Goal: Information Seeking & Learning: Find contact information

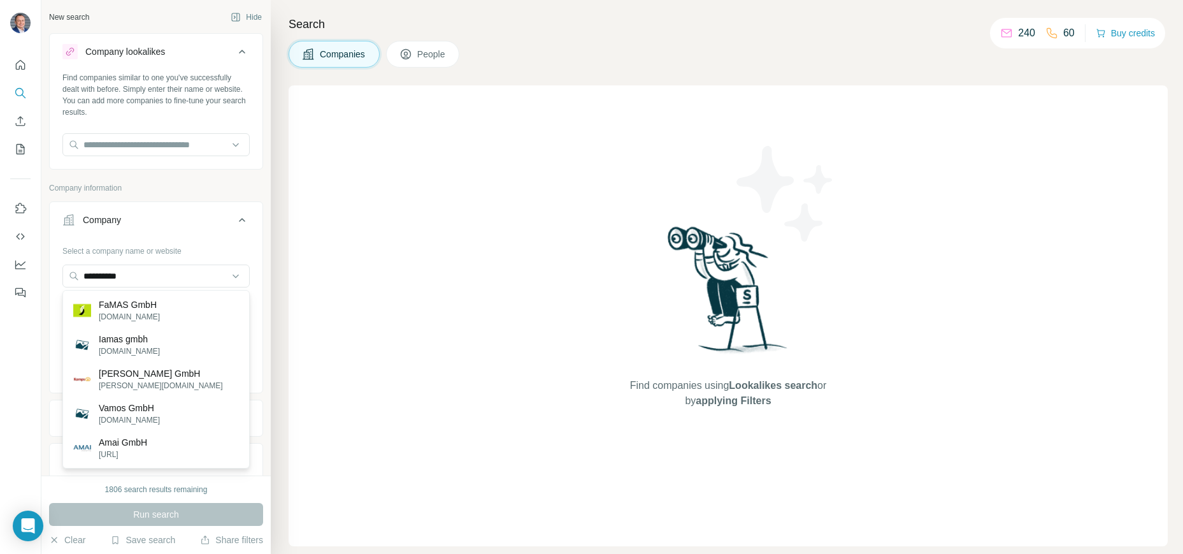
drag, startPoint x: 184, startPoint y: 276, endPoint x: 17, endPoint y: 273, distance: 167.6
click at [22, 276] on div "**********" at bounding box center [591, 277] width 1183 height 554
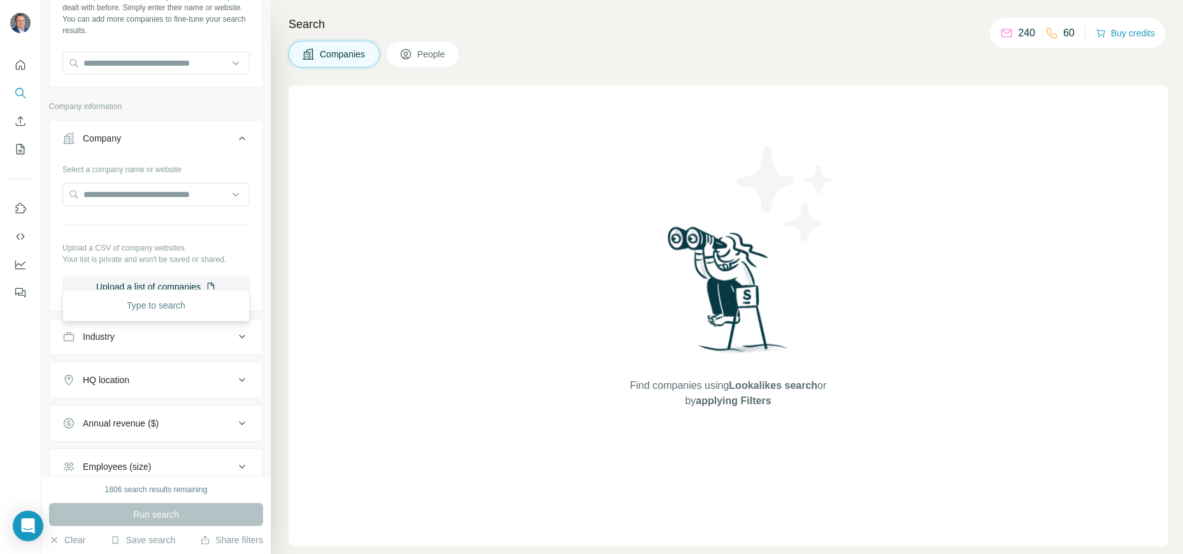
scroll to position [213, 0]
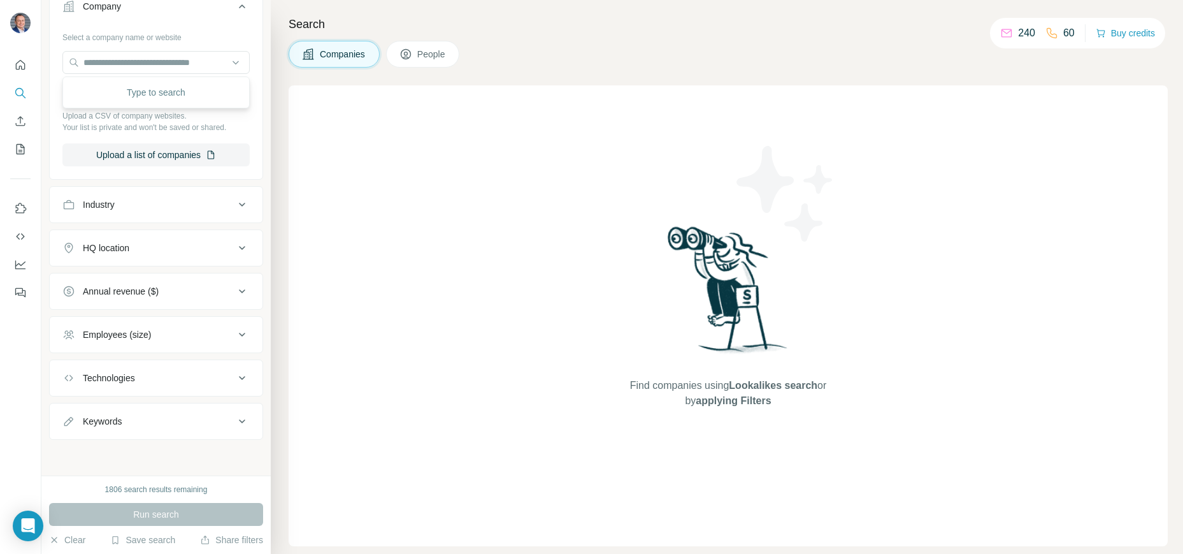
click at [191, 341] on button "Employees (size)" at bounding box center [156, 334] width 213 height 31
click at [196, 335] on div "Employees (size)" at bounding box center [148, 334] width 172 height 13
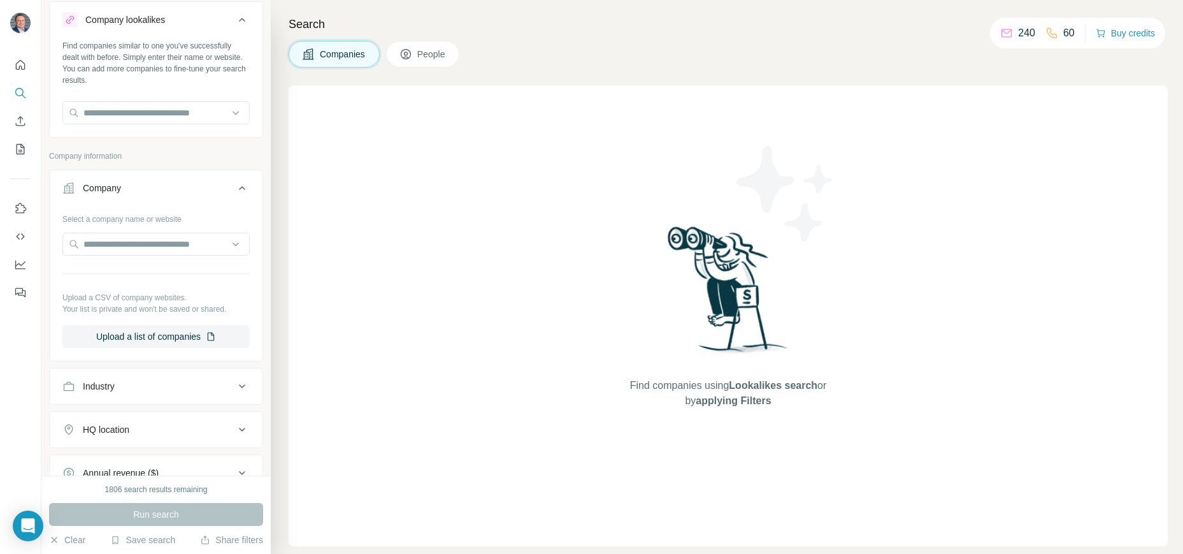
scroll to position [0, 0]
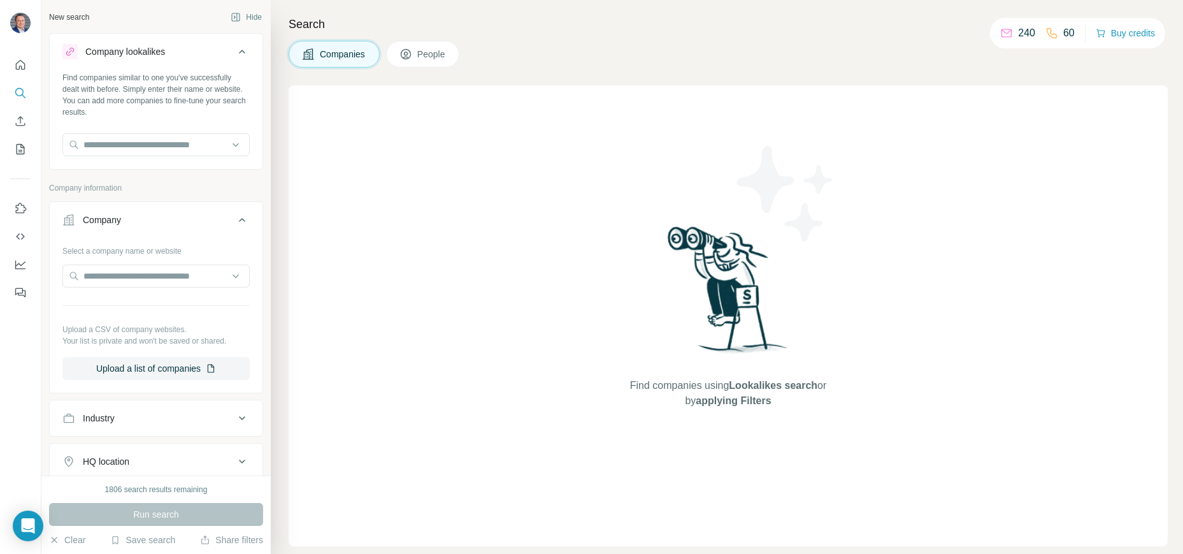
click at [239, 51] on icon at bounding box center [242, 51] width 15 height 15
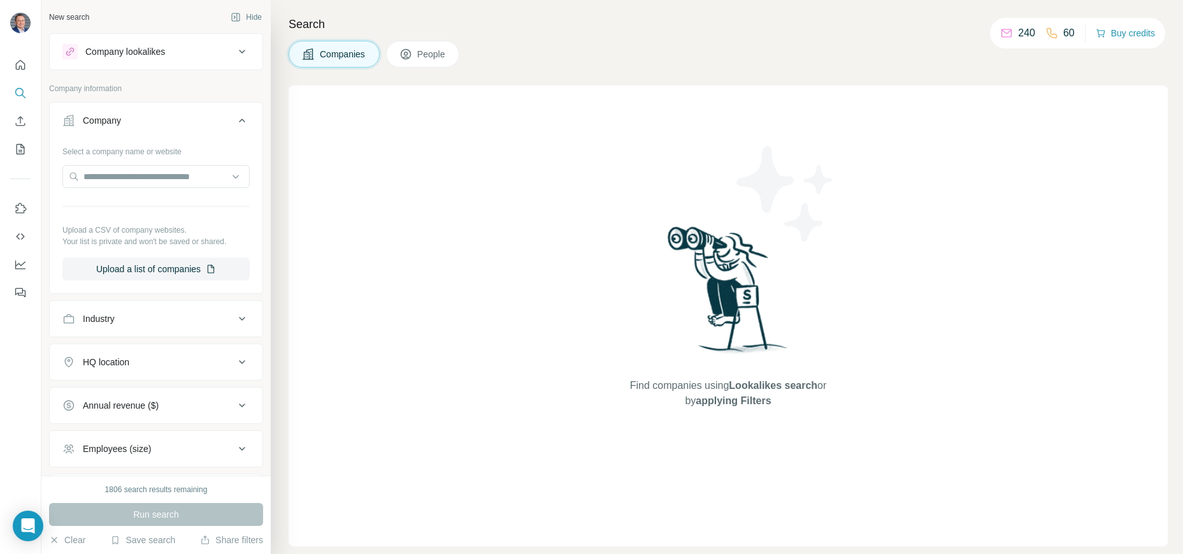
click at [420, 43] on button "People" at bounding box center [423, 54] width 74 height 27
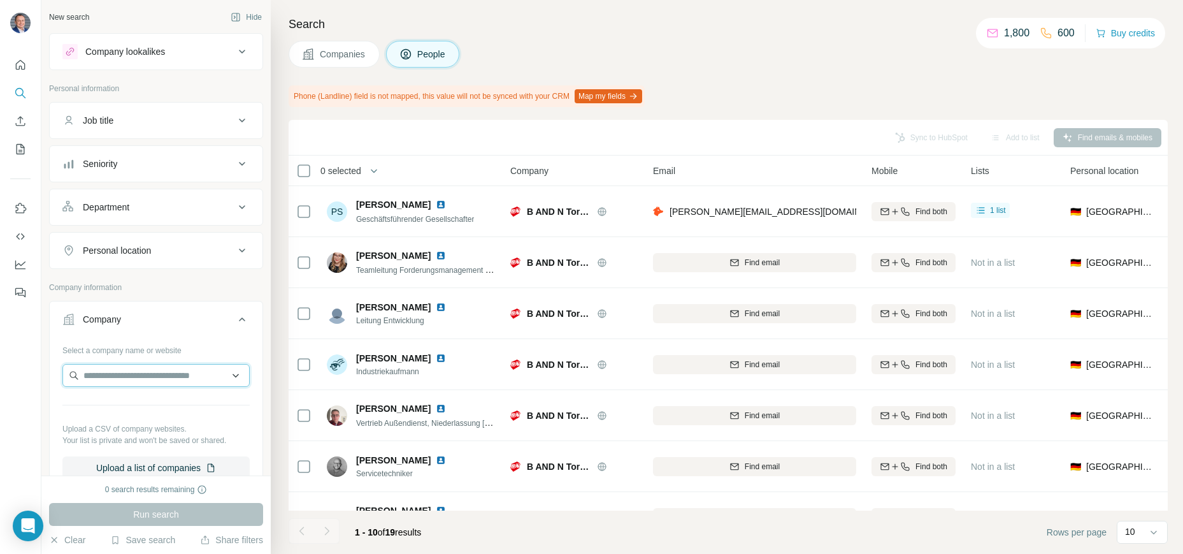
click at [122, 375] on input "text" at bounding box center [155, 375] width 187 height 23
paste input "**********"
type input "**********"
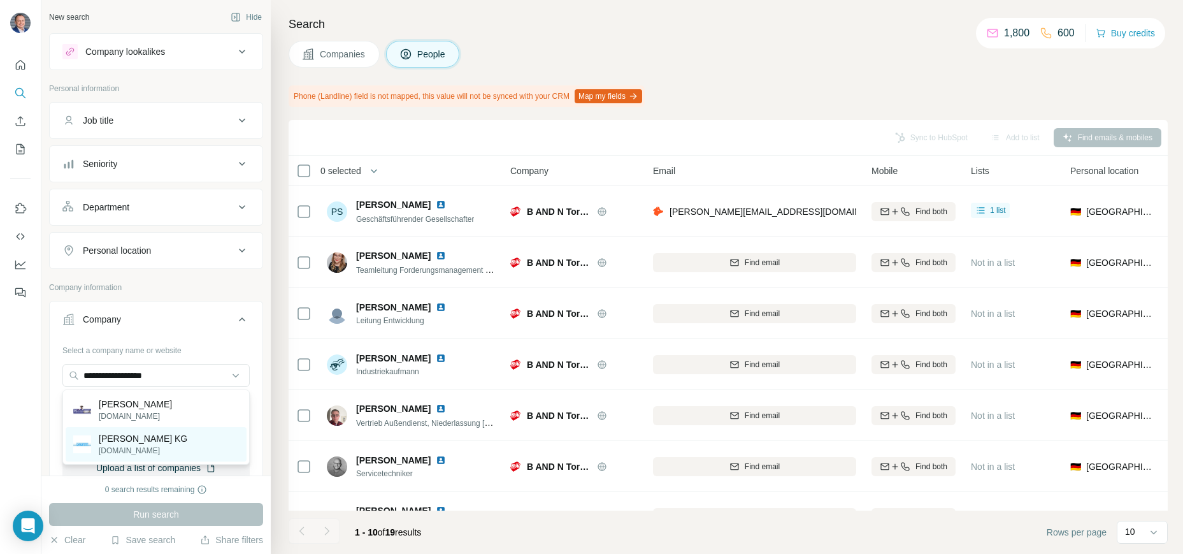
click at [123, 442] on p "[PERSON_NAME] KG" at bounding box center [143, 438] width 89 height 13
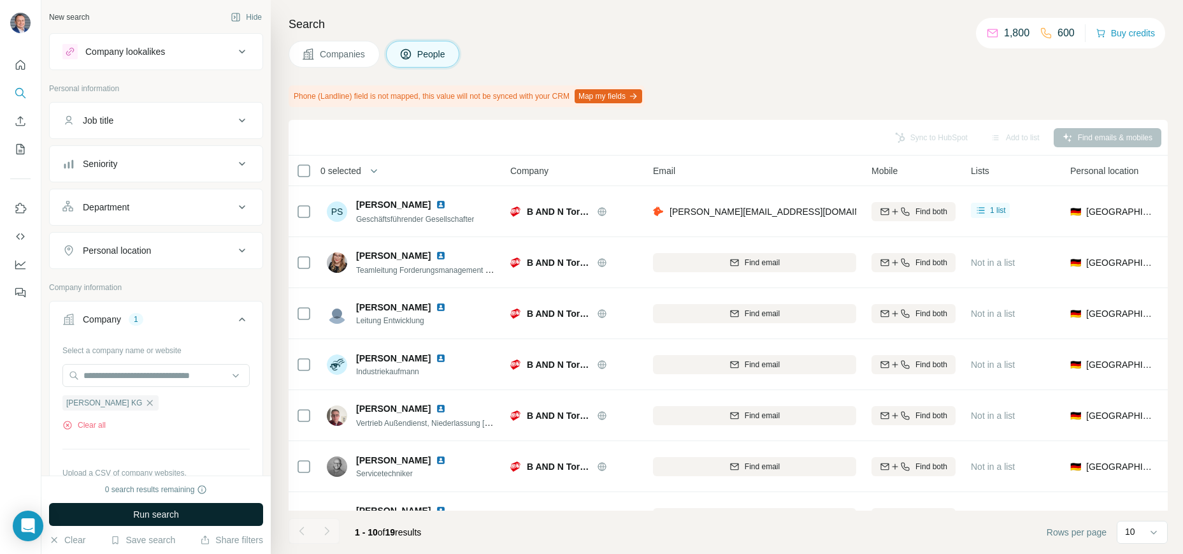
click at [141, 519] on span "Run search" at bounding box center [156, 514] width 46 height 13
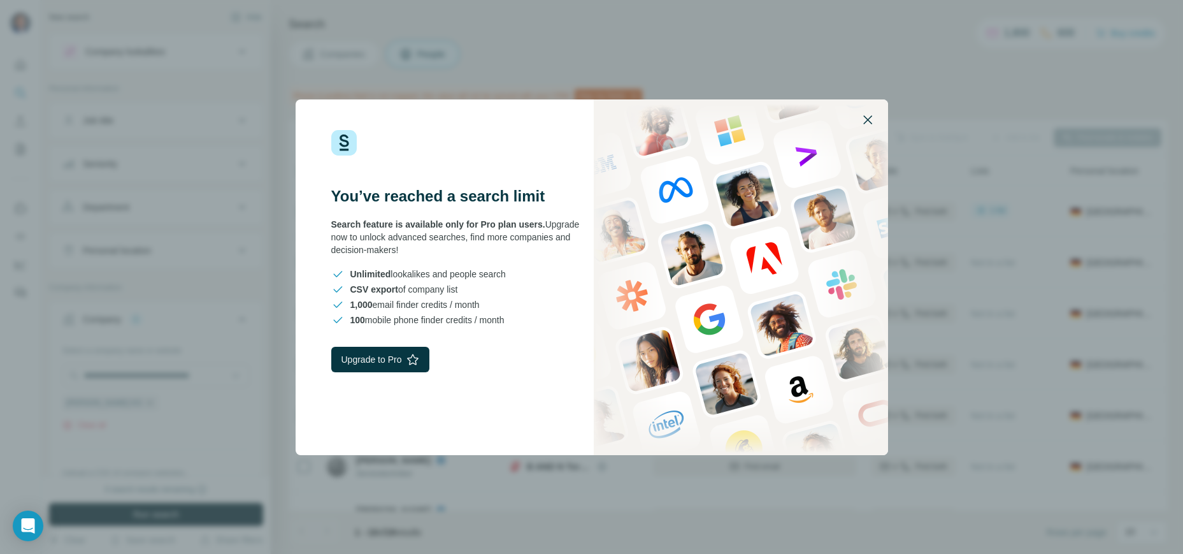
click at [867, 122] on icon "button" at bounding box center [867, 119] width 15 height 15
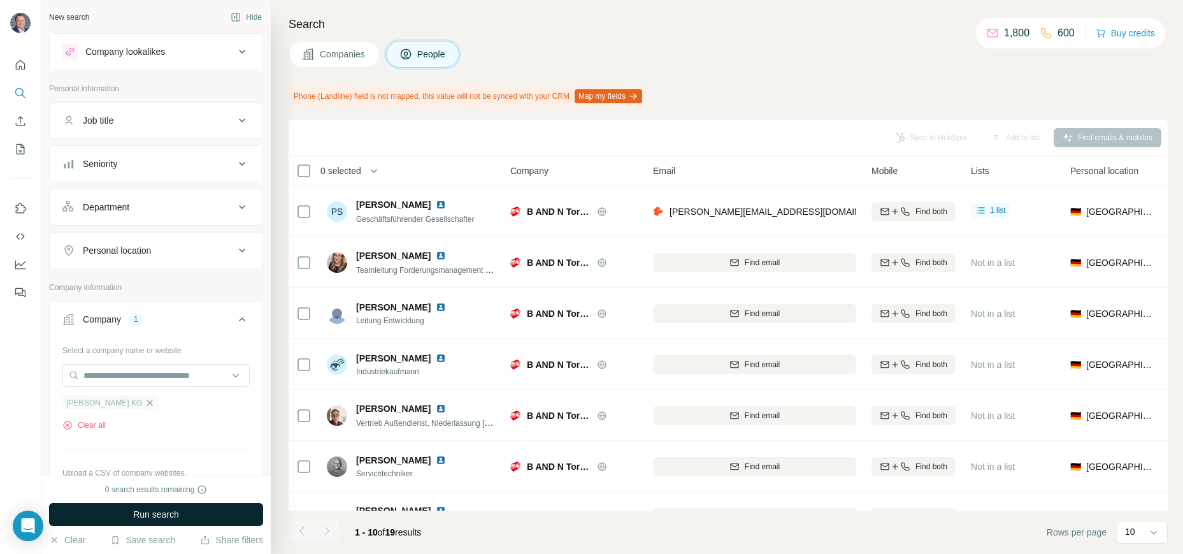
click at [151, 407] on icon "button" at bounding box center [150, 403] width 10 height 10
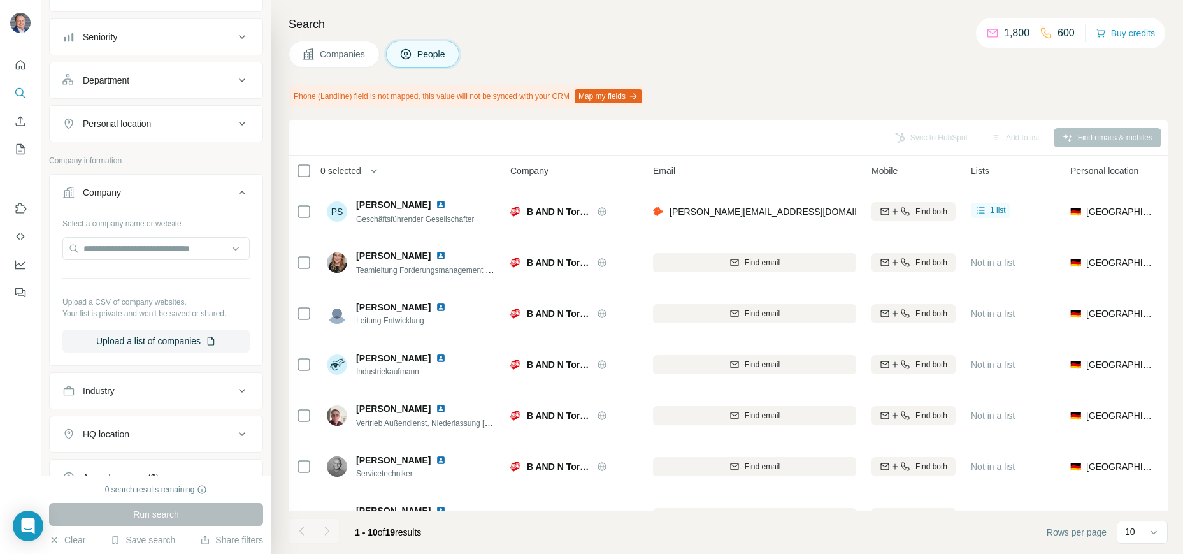
scroll to position [313, 0]
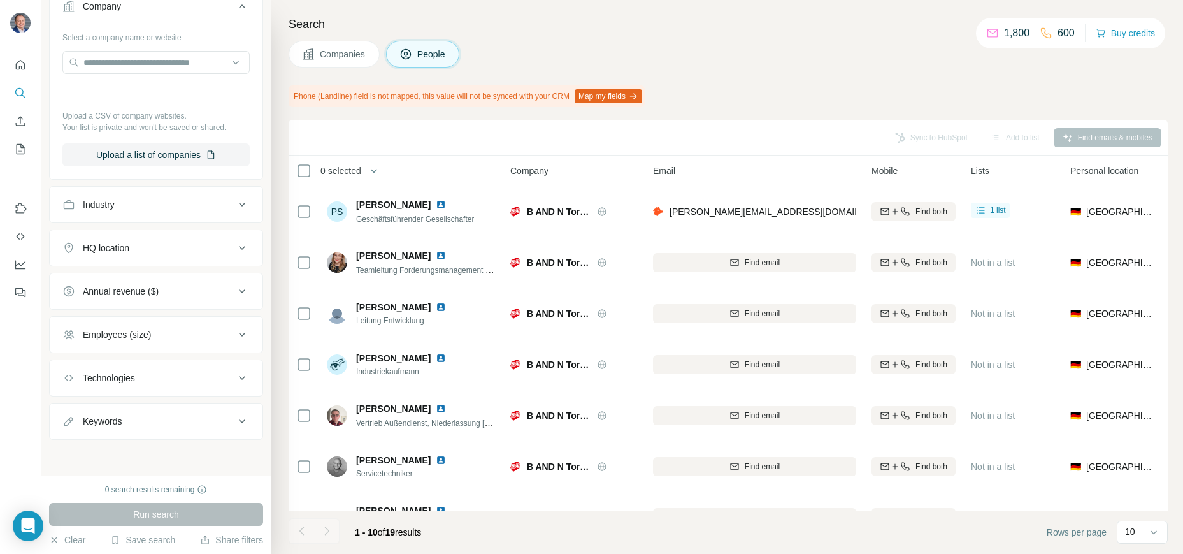
click at [190, 430] on button "Keywords" at bounding box center [156, 421] width 213 height 31
click at [161, 457] on input "text" at bounding box center [143, 453] width 162 height 23
type input "**********"
click at [243, 457] on icon "button" at bounding box center [239, 453] width 13 height 13
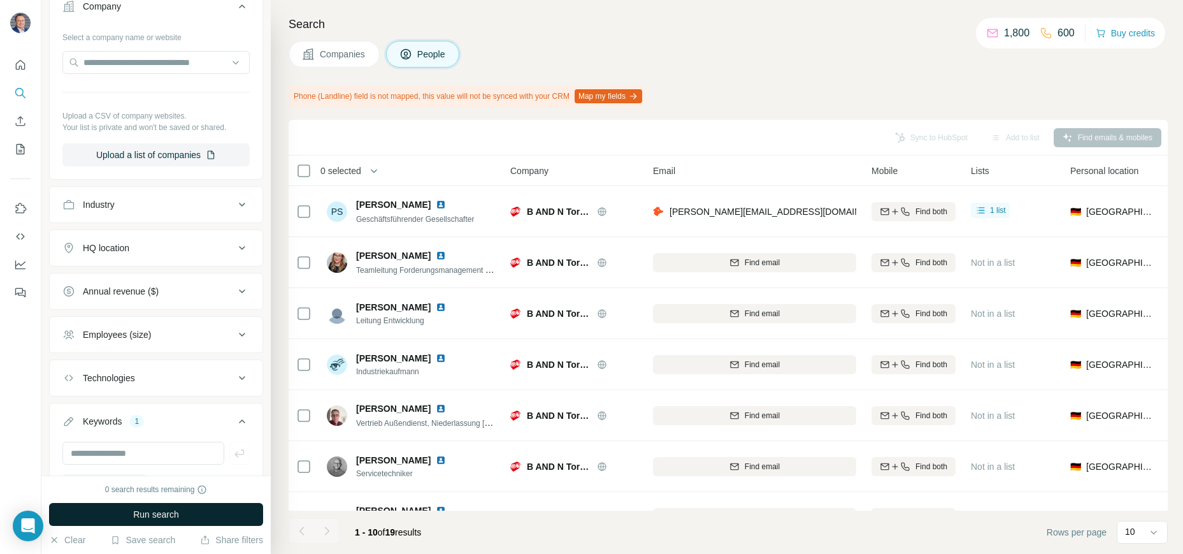
click at [177, 516] on span "Run search" at bounding box center [156, 514] width 46 height 13
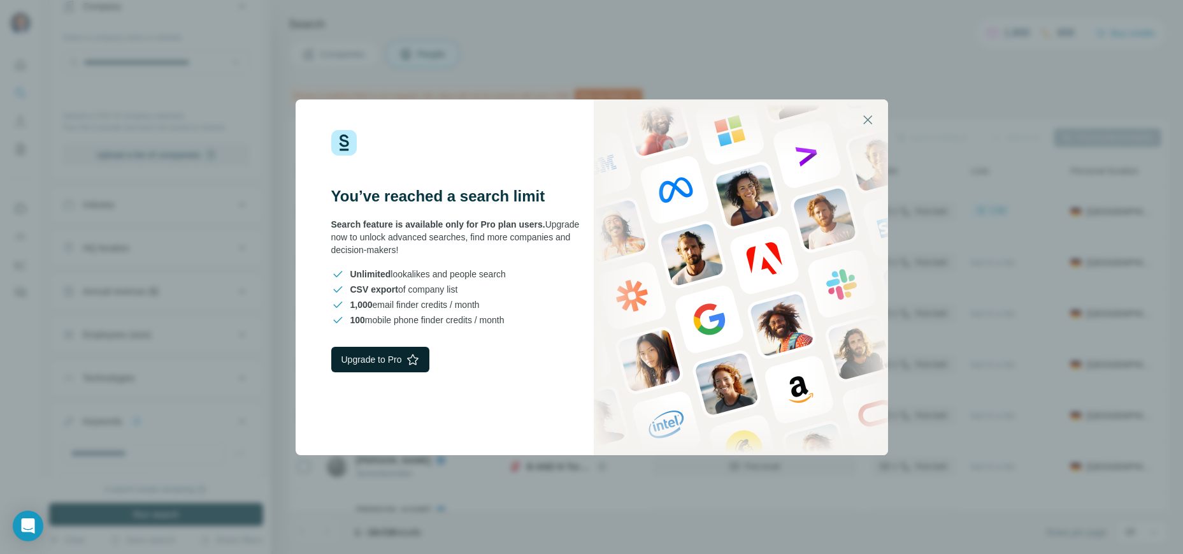
click at [357, 349] on button "Upgrade to Pro" at bounding box center [380, 359] width 99 height 25
click at [867, 119] on icon "button" at bounding box center [867, 119] width 15 height 15
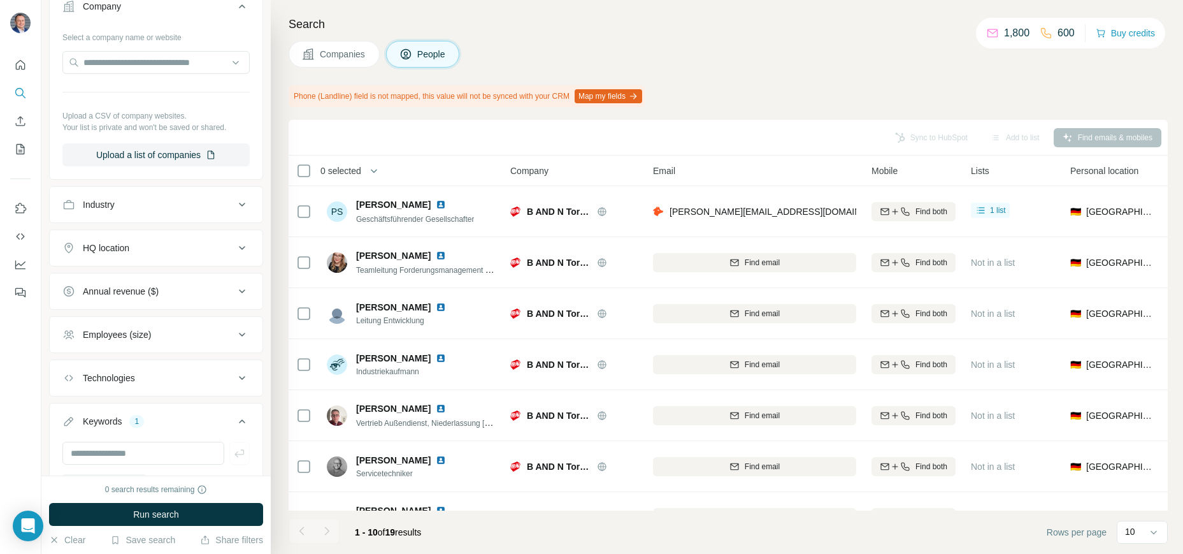
click at [242, 9] on icon at bounding box center [242, 6] width 15 height 15
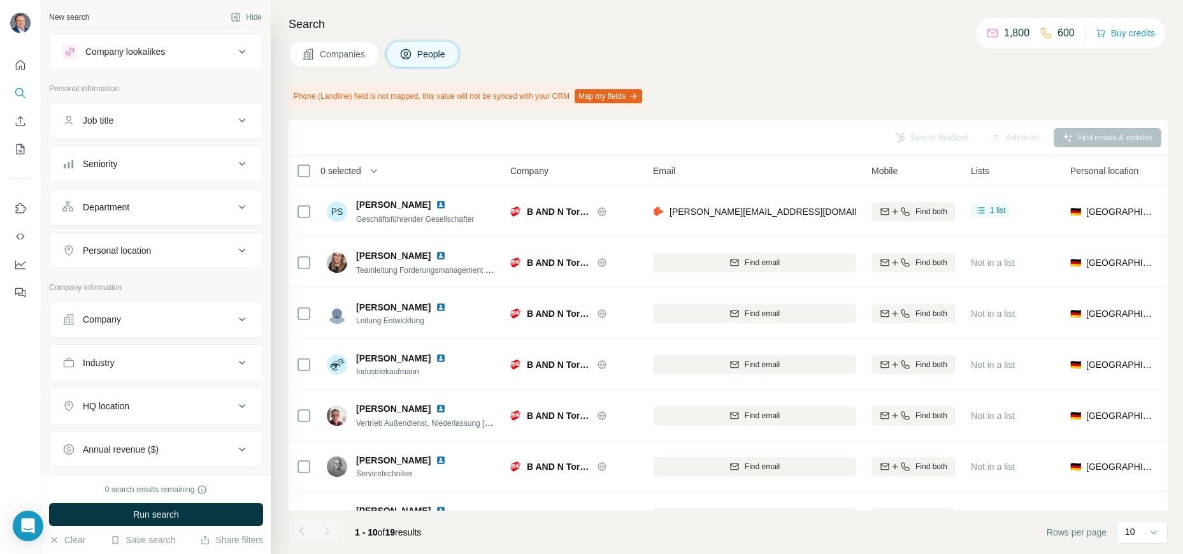
click at [346, 55] on span "Companies" at bounding box center [343, 54] width 47 height 13
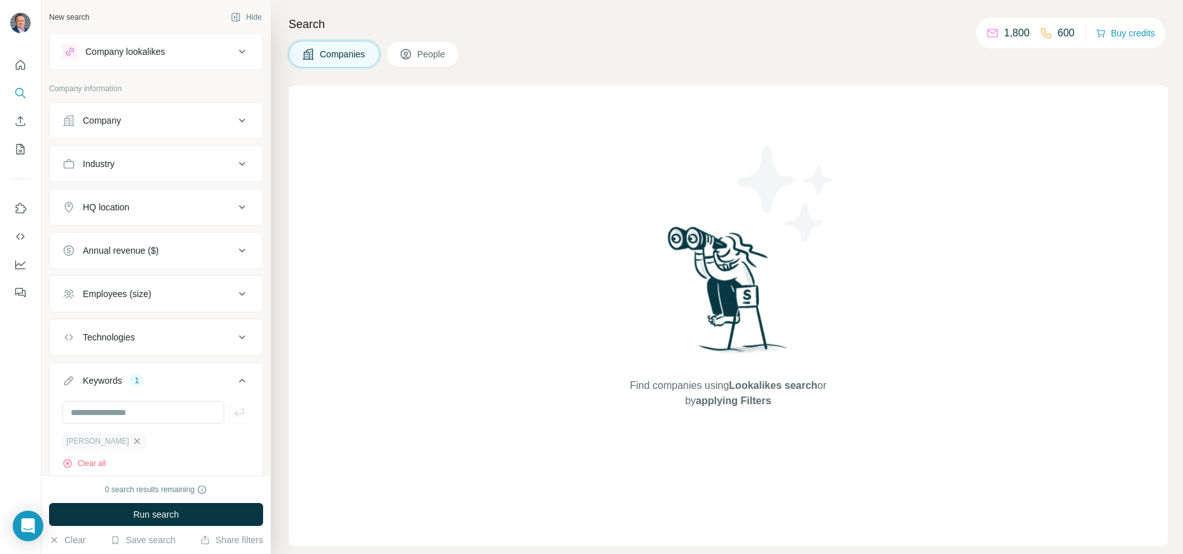
click at [132, 445] on icon "button" at bounding box center [137, 441] width 10 height 10
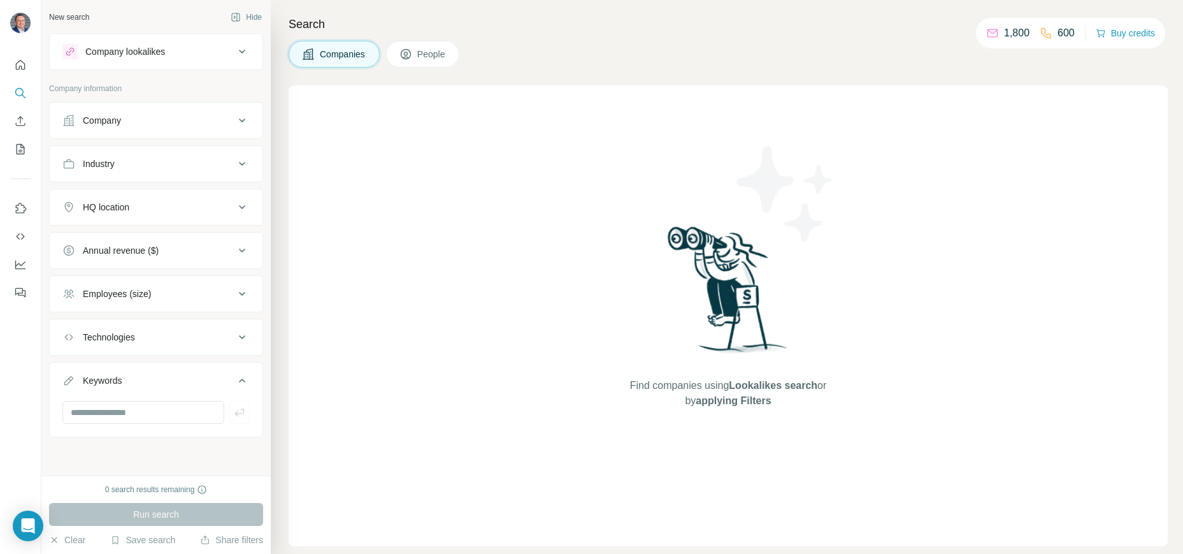
click at [224, 119] on div "Company" at bounding box center [148, 120] width 172 height 13
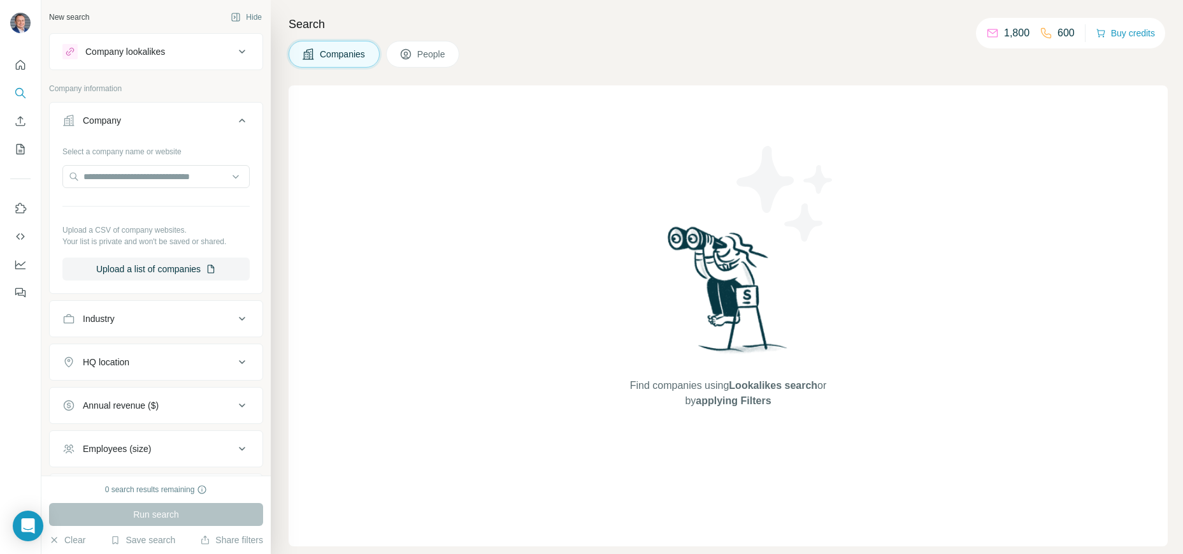
click at [224, 119] on div "Company" at bounding box center [148, 120] width 172 height 13
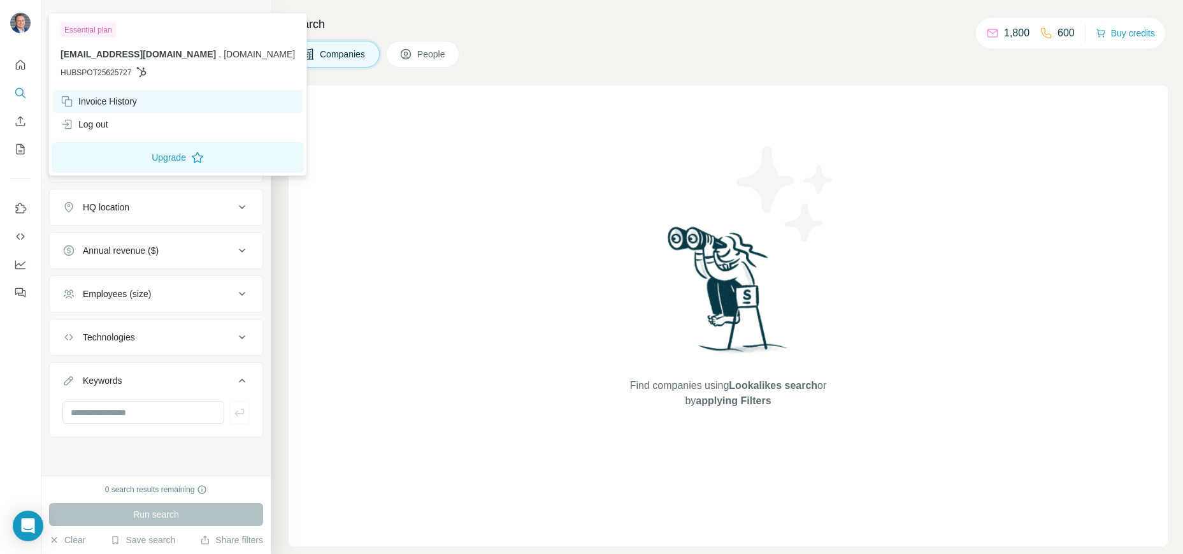
click at [109, 105] on div "Invoice History" at bounding box center [99, 101] width 76 height 13
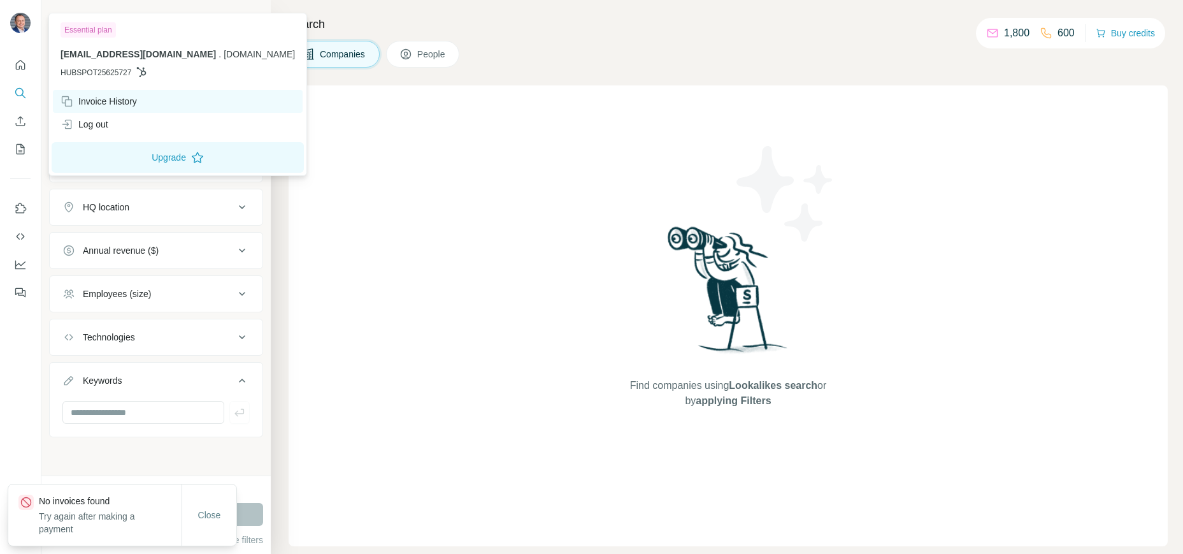
click at [98, 99] on div "Invoice History" at bounding box center [99, 101] width 76 height 13
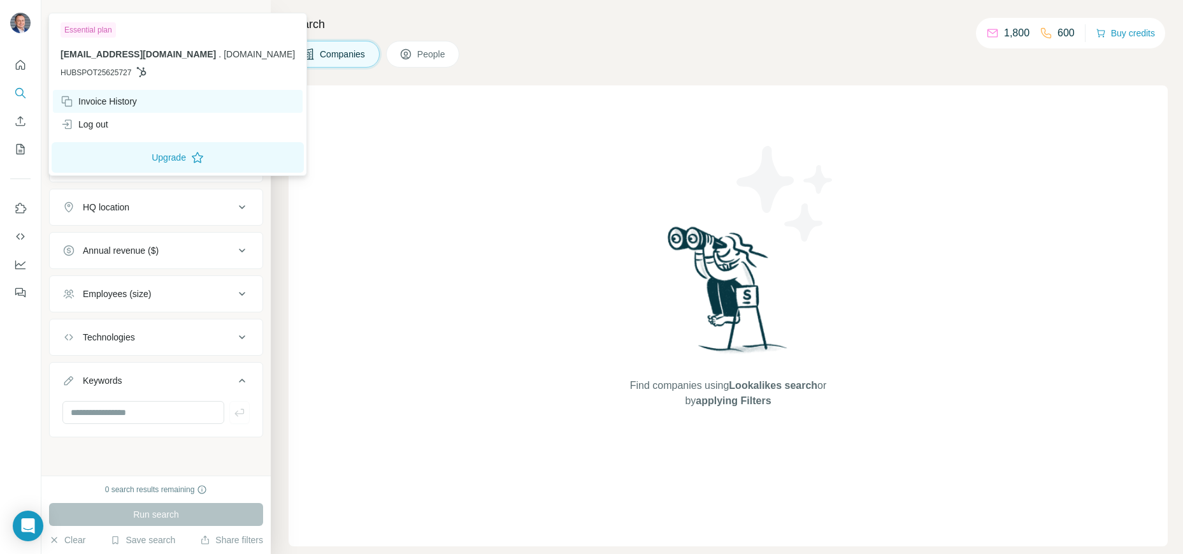
click at [98, 99] on div "Invoice History" at bounding box center [99, 101] width 76 height 13
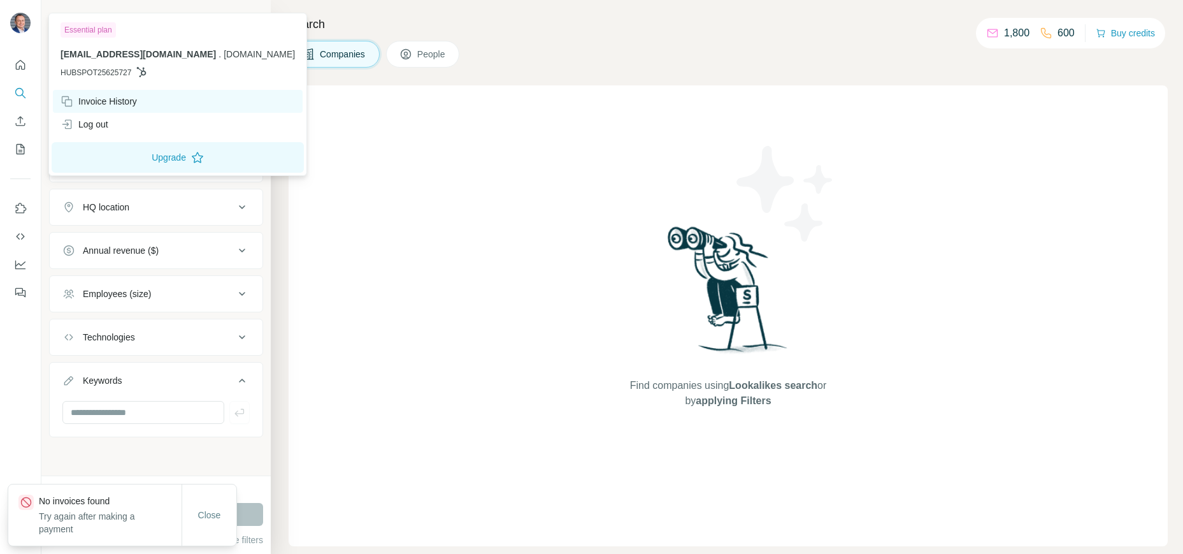
click at [98, 99] on div "Invoice History" at bounding box center [99, 101] width 76 height 13
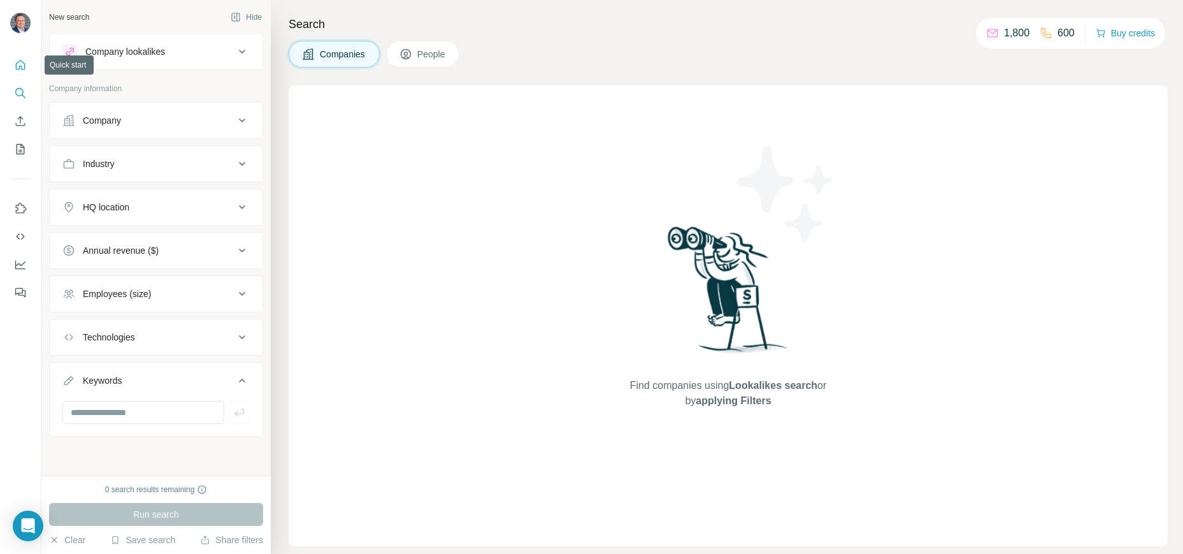
click at [18, 66] on icon "Quick start" at bounding box center [20, 65] width 13 height 13
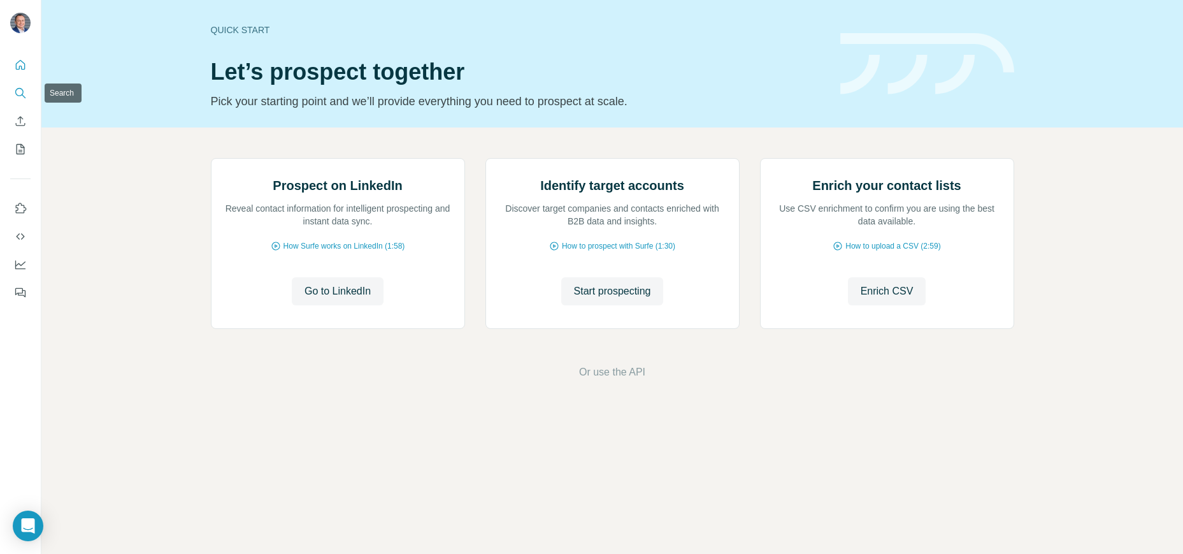
click at [22, 89] on icon "Search" at bounding box center [19, 92] width 8 height 8
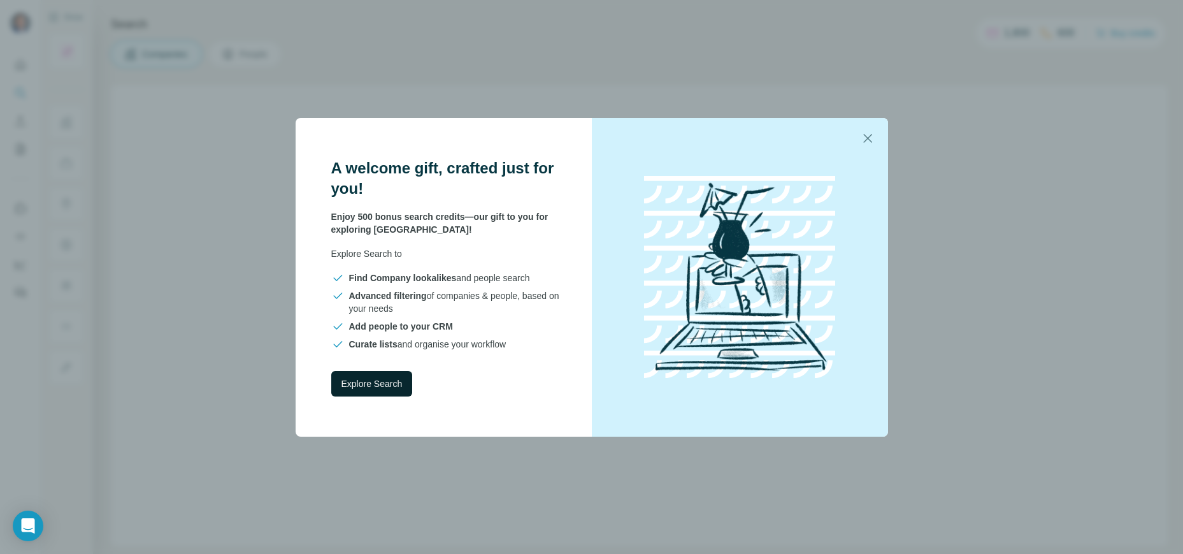
click at [388, 384] on span "Explore Search" at bounding box center [372, 383] width 61 height 13
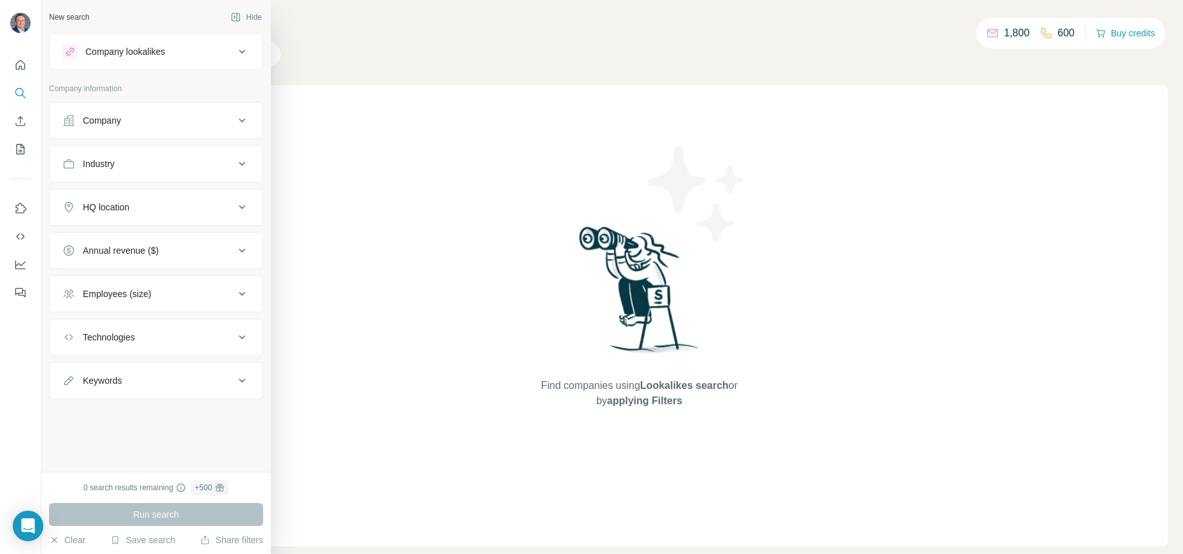
click at [109, 122] on div "Company" at bounding box center [102, 120] width 38 height 13
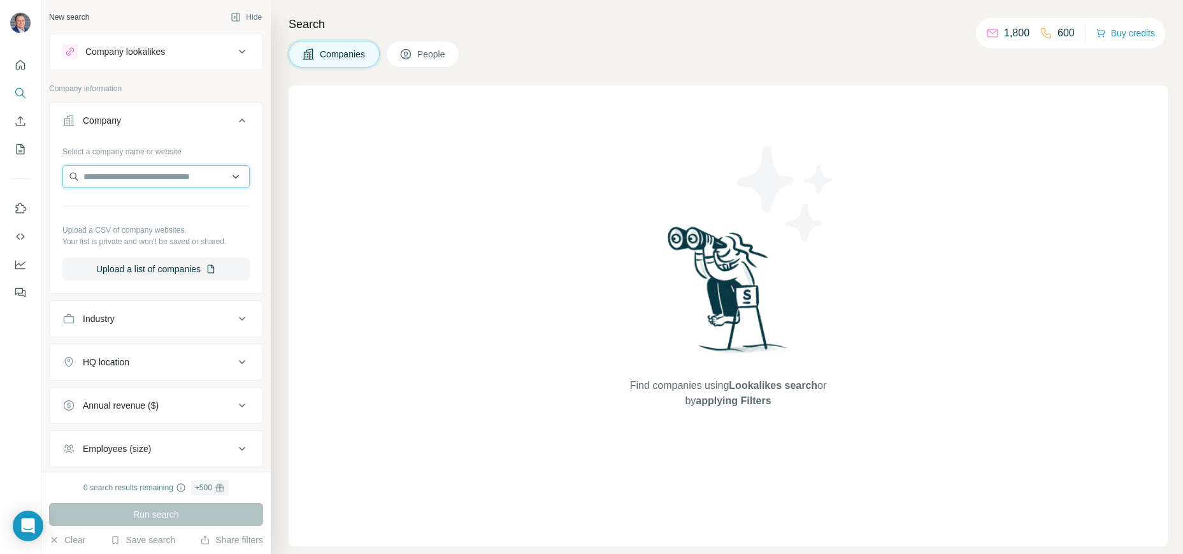
click at [116, 178] on input "text" at bounding box center [155, 176] width 187 height 23
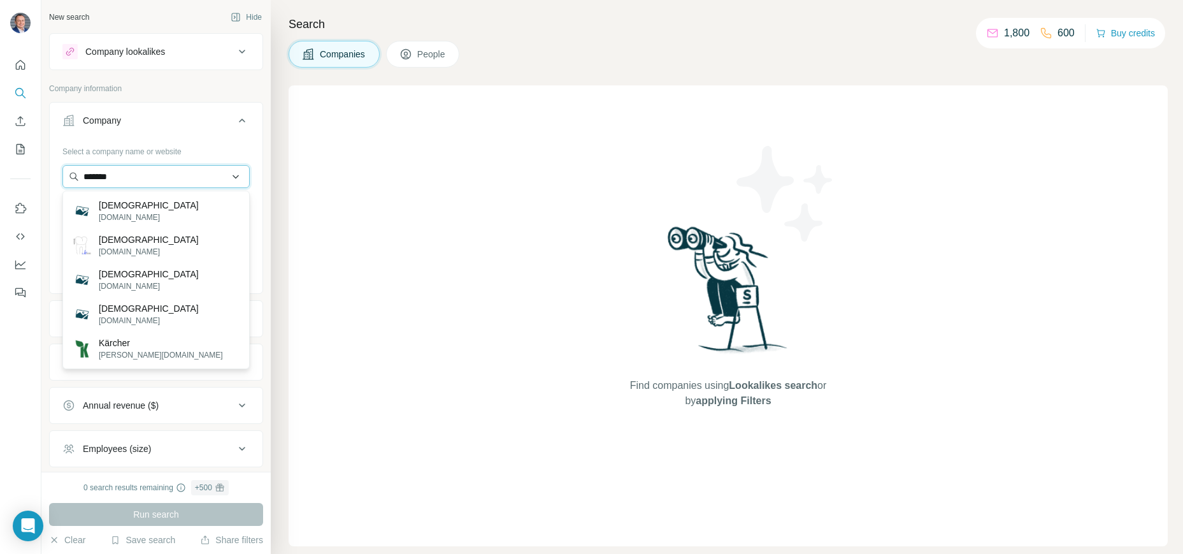
click at [134, 176] on input "*******" at bounding box center [155, 176] width 187 height 23
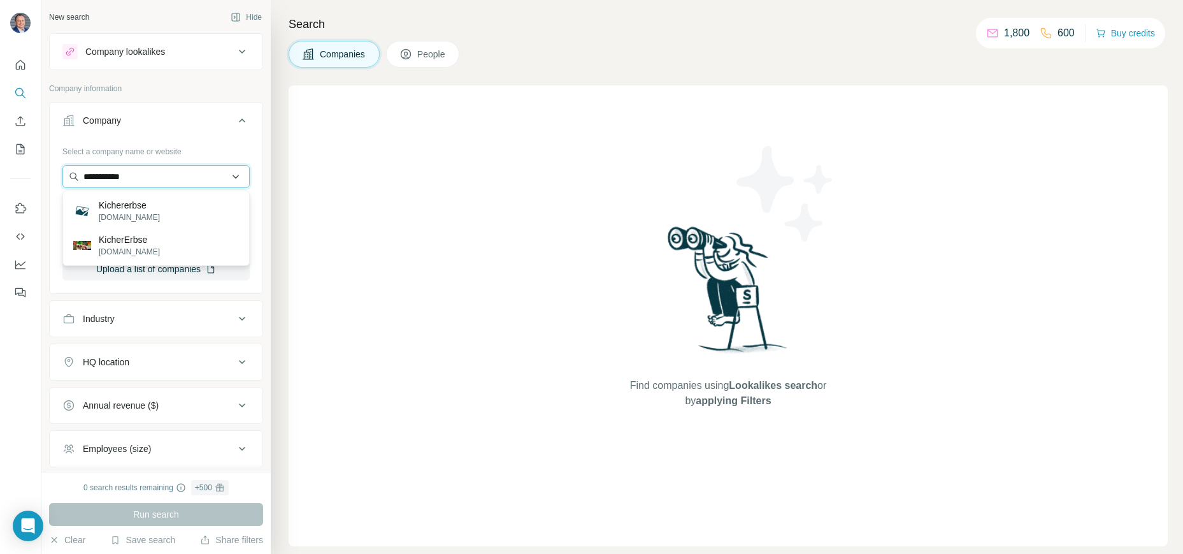
click at [141, 171] on input "**********" at bounding box center [155, 176] width 187 height 23
drag, startPoint x: 116, startPoint y: 173, endPoint x: -67, endPoint y: 173, distance: 182.9
click at [0, 173] on html "**********" at bounding box center [591, 277] width 1183 height 554
paste input "text"
type input "**********"
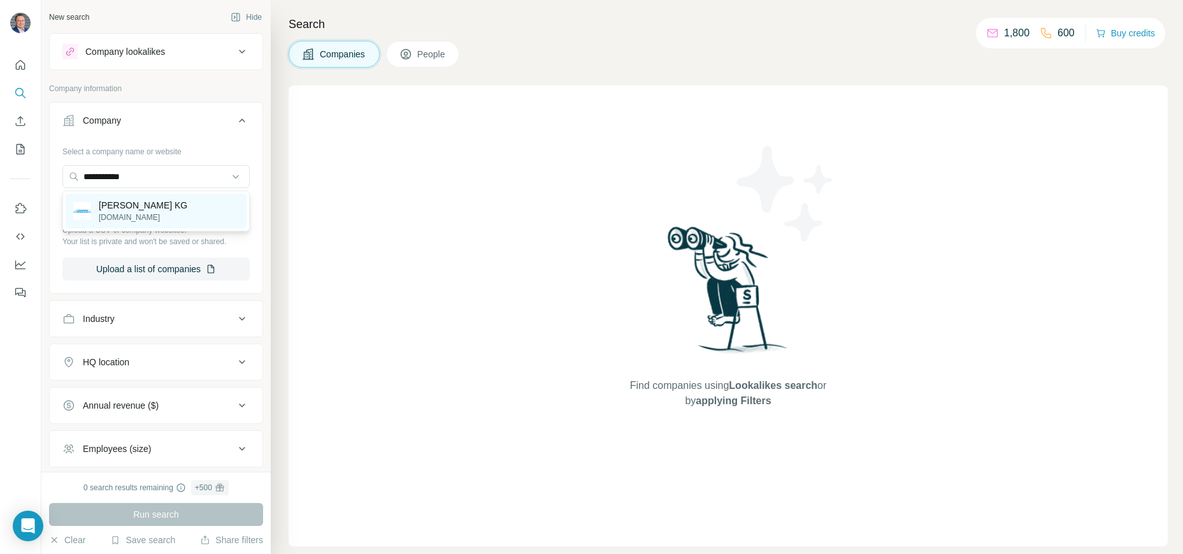
click at [115, 208] on p "[PERSON_NAME] KG" at bounding box center [143, 205] width 89 height 13
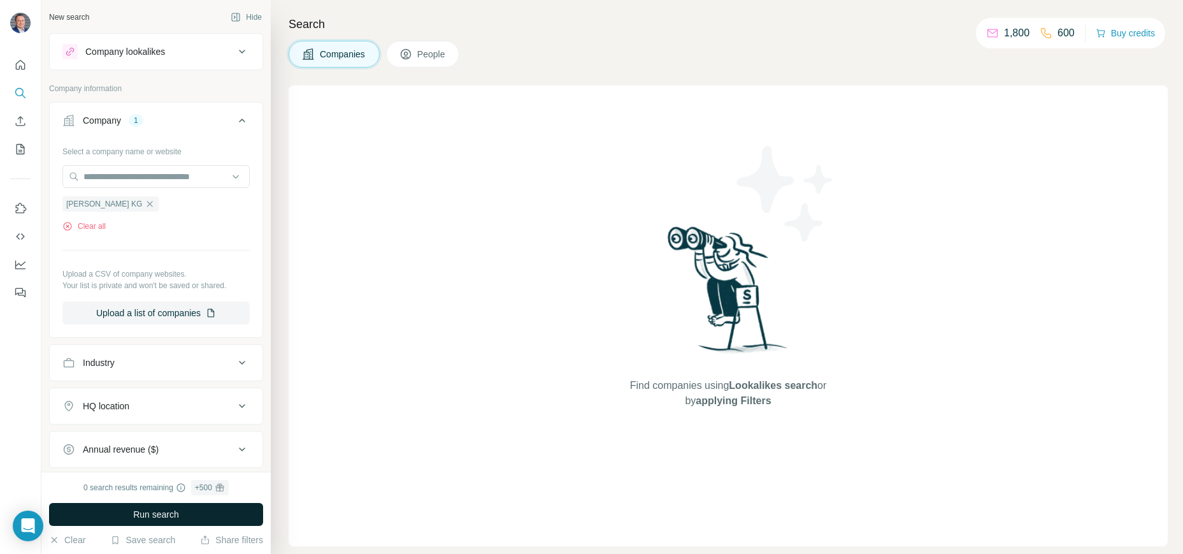
click at [174, 519] on span "Run search" at bounding box center [156, 514] width 46 height 13
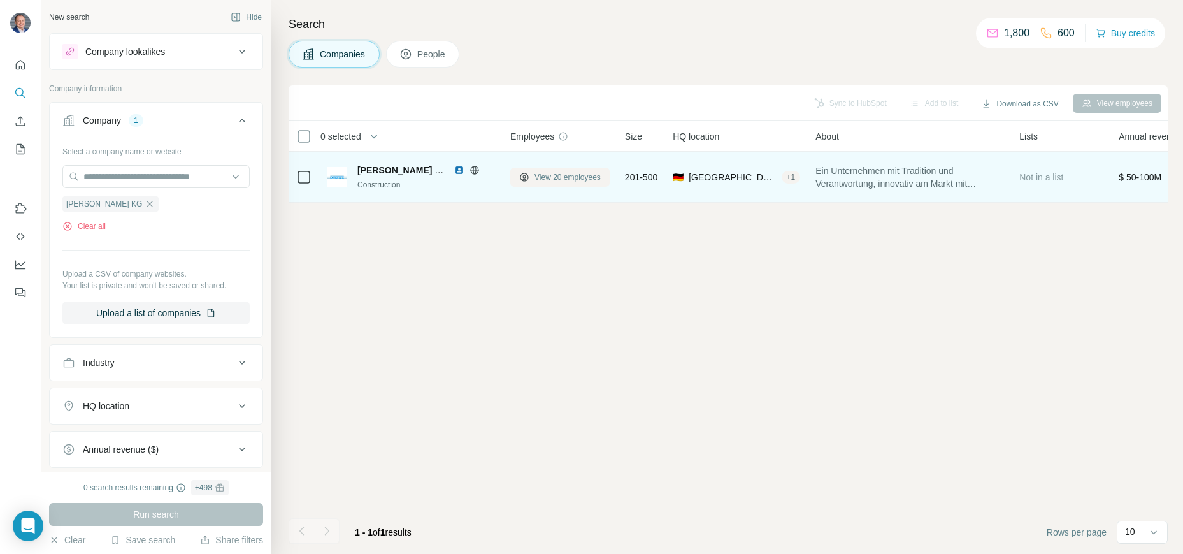
click at [574, 177] on span "View 20 employees" at bounding box center [568, 176] width 66 height 11
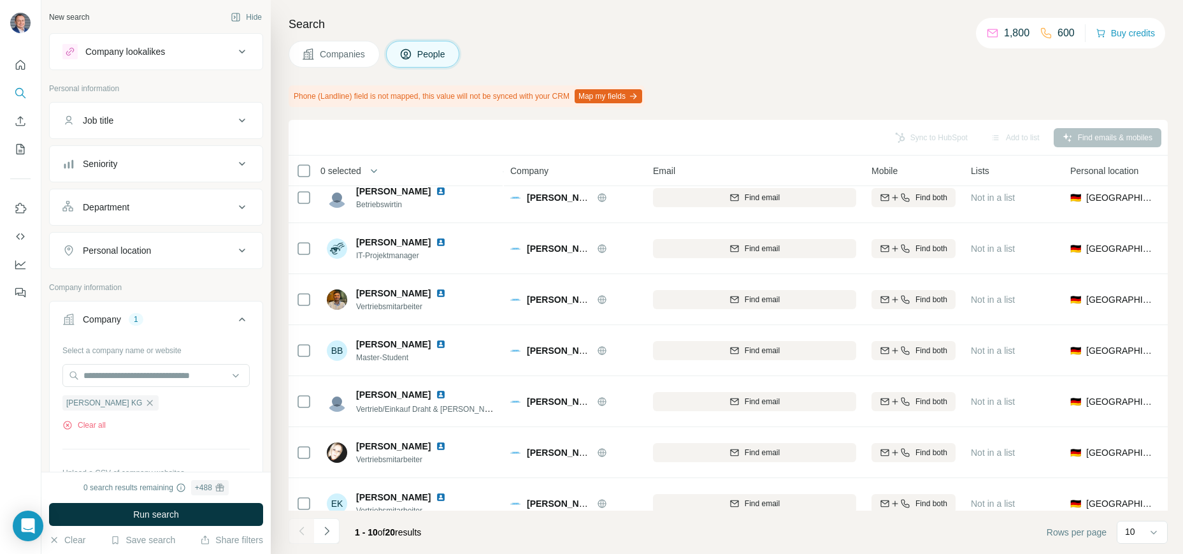
scroll to position [185, 0]
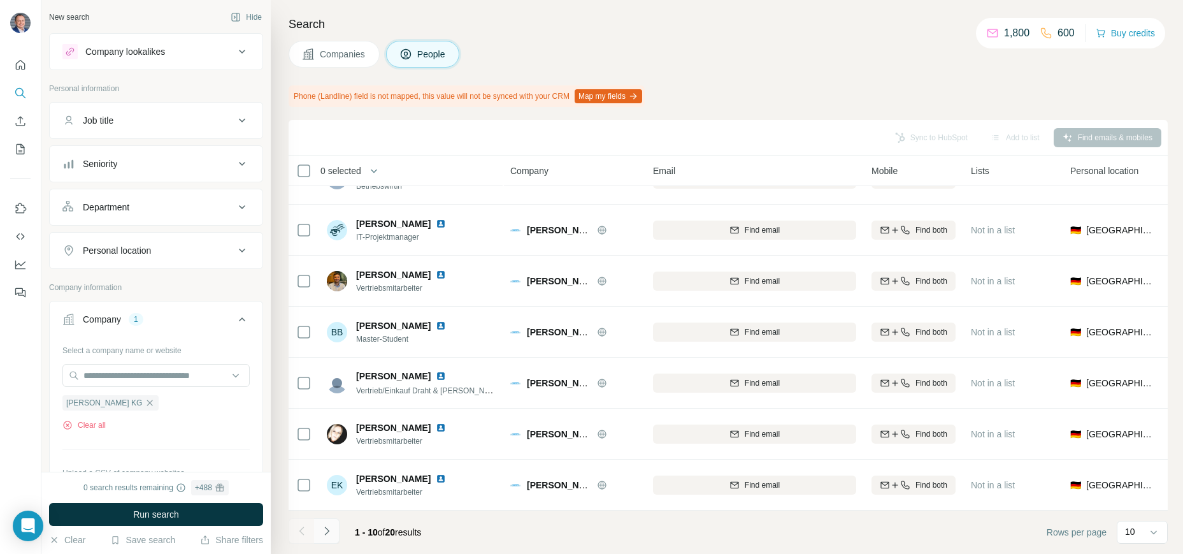
click at [326, 530] on icon "Navigate to next page" at bounding box center [327, 531] width 13 height 13
click at [326, 531] on icon "Navigate to next page" at bounding box center [327, 531] width 13 height 13
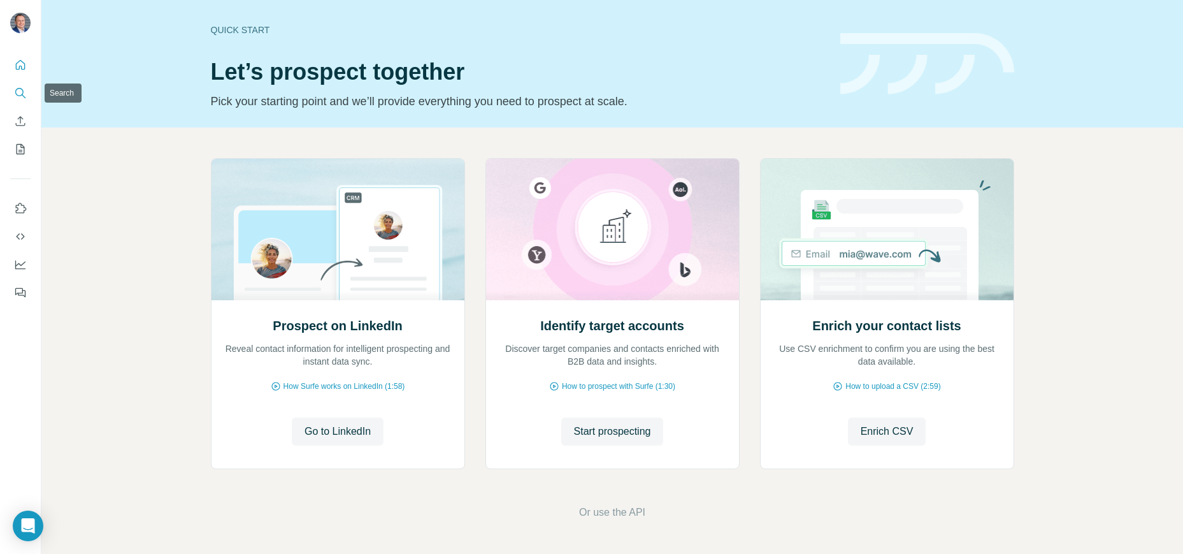
click at [20, 97] on icon "Search" at bounding box center [20, 93] width 13 height 13
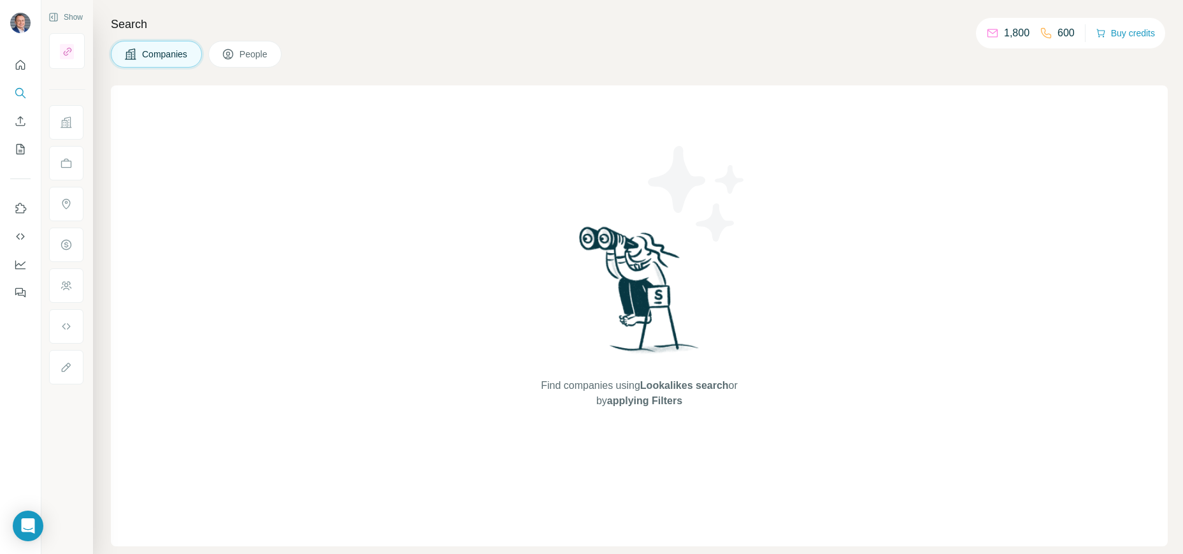
click at [245, 62] on button "People" at bounding box center [245, 54] width 74 height 27
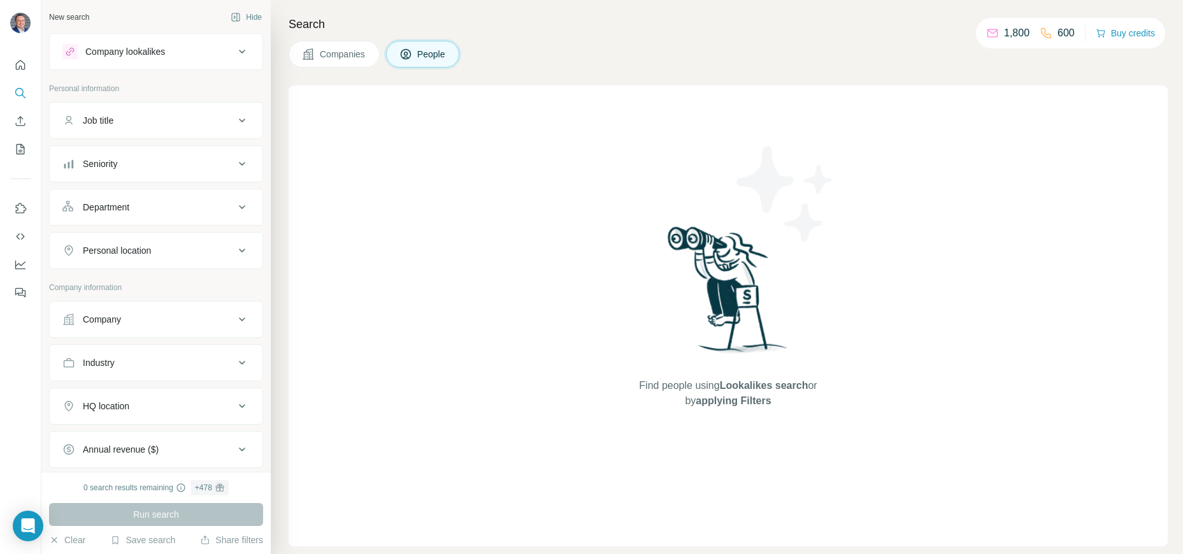
click at [240, 317] on icon at bounding box center [242, 319] width 15 height 15
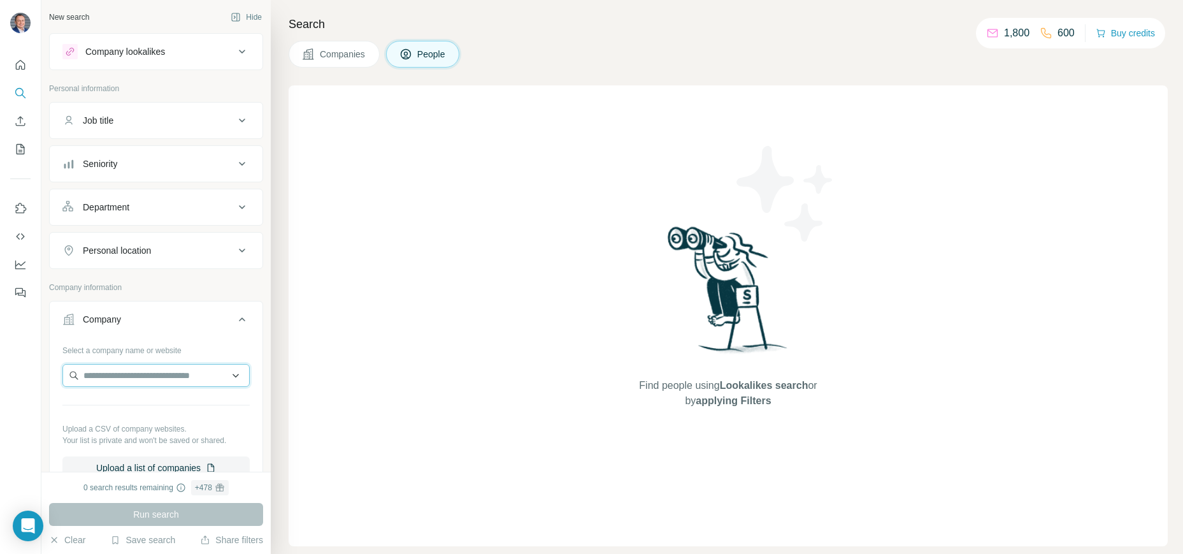
click at [162, 375] on input "text" at bounding box center [155, 375] width 187 height 23
paste input "**********"
type input "**********"
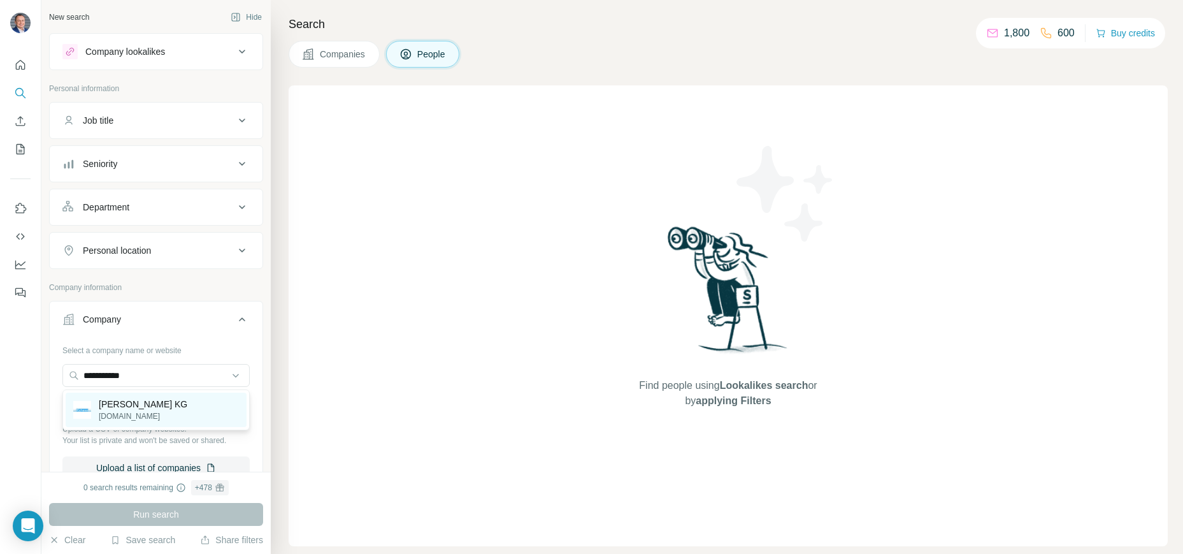
click at [161, 404] on p "[PERSON_NAME] KG" at bounding box center [143, 404] width 89 height 13
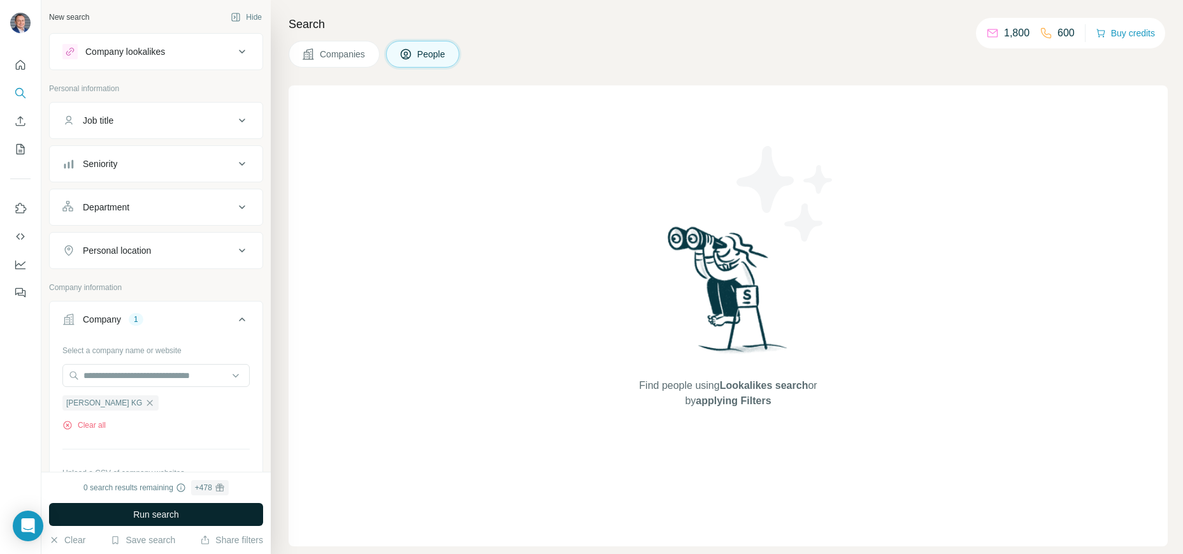
click at [170, 509] on span "Run search" at bounding box center [156, 514] width 46 height 13
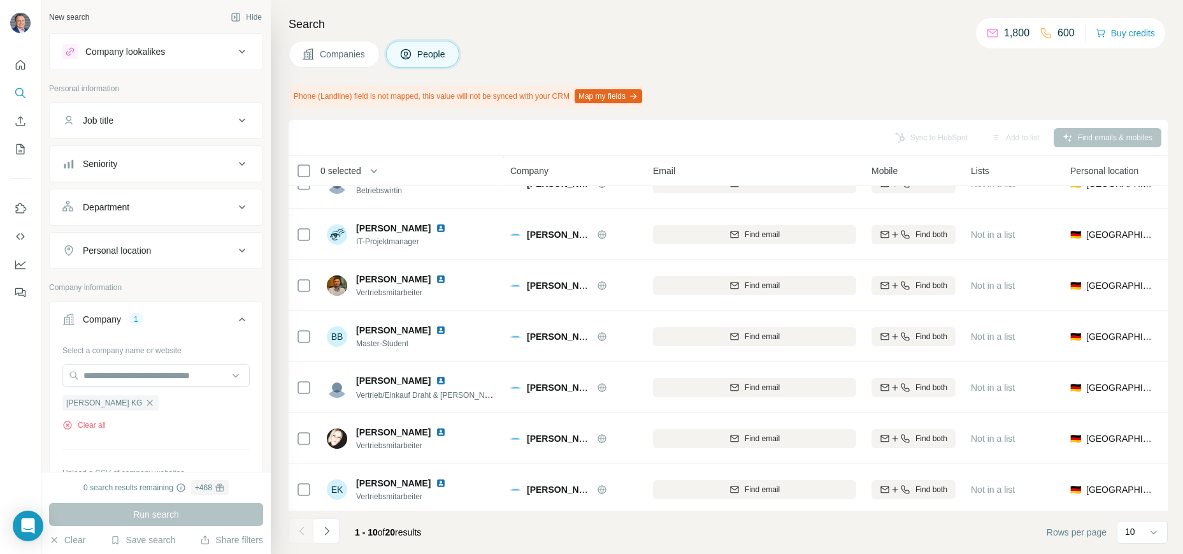
scroll to position [185, 0]
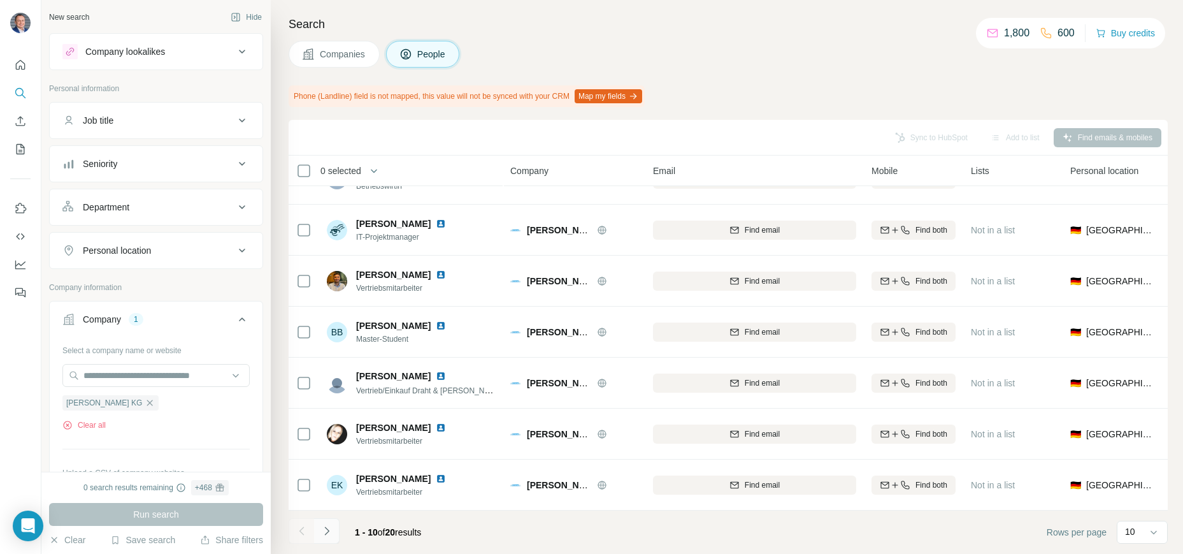
click at [324, 528] on icon "Navigate to next page" at bounding box center [327, 531] width 13 height 13
click at [303, 539] on button "Navigate to previous page" at bounding box center [301, 530] width 25 height 25
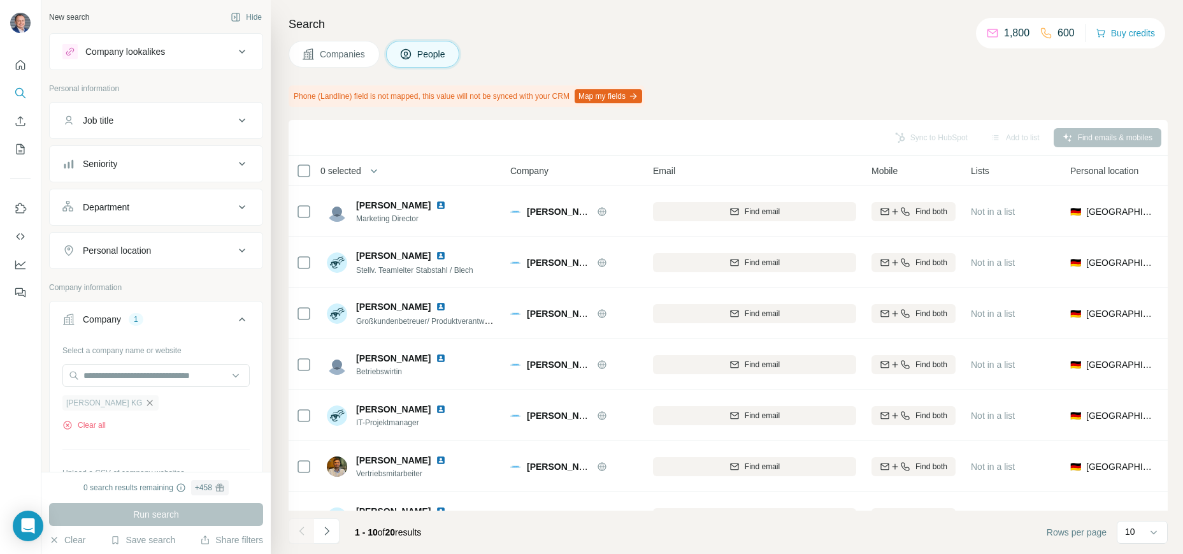
click at [151, 405] on icon "button" at bounding box center [150, 403] width 10 height 10
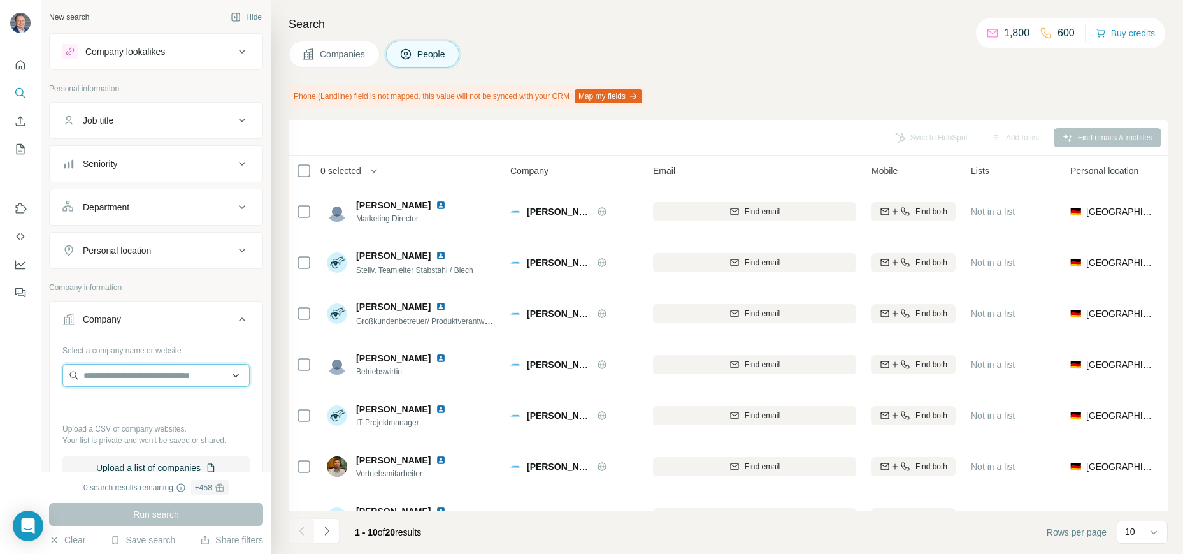
click at [131, 370] on input "text" at bounding box center [155, 375] width 187 height 23
type input "**********"
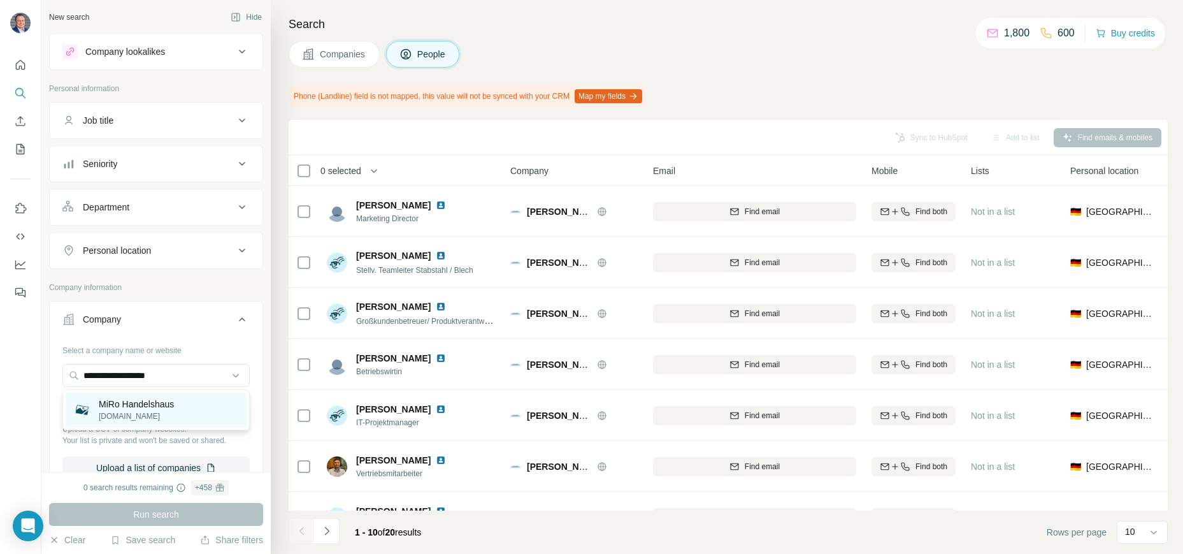
click at [140, 414] on p "[DOMAIN_NAME]" at bounding box center [136, 415] width 75 height 11
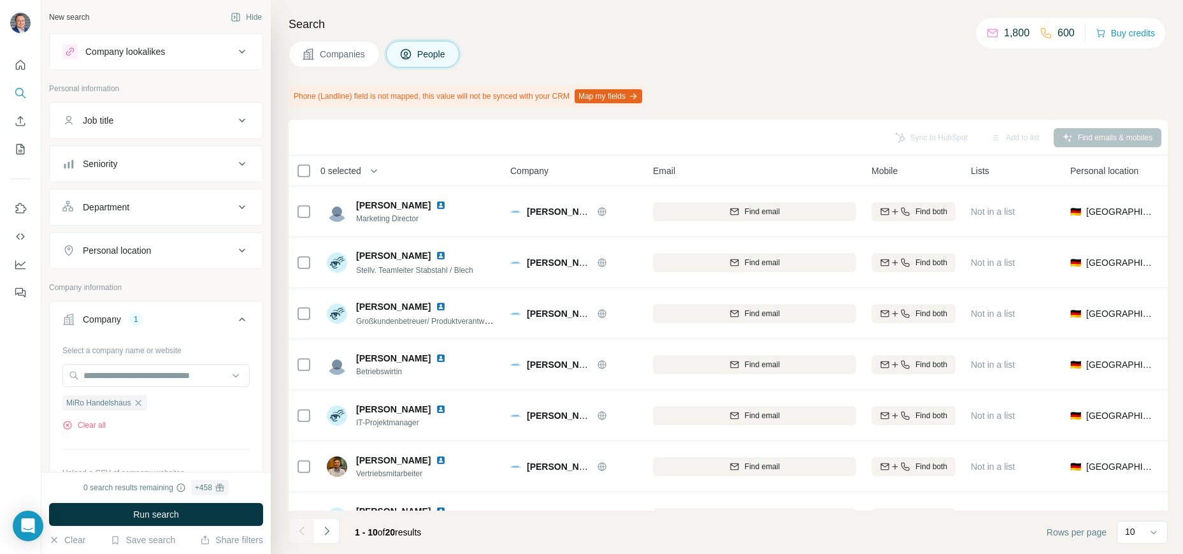
click at [349, 58] on span "Companies" at bounding box center [343, 54] width 47 height 13
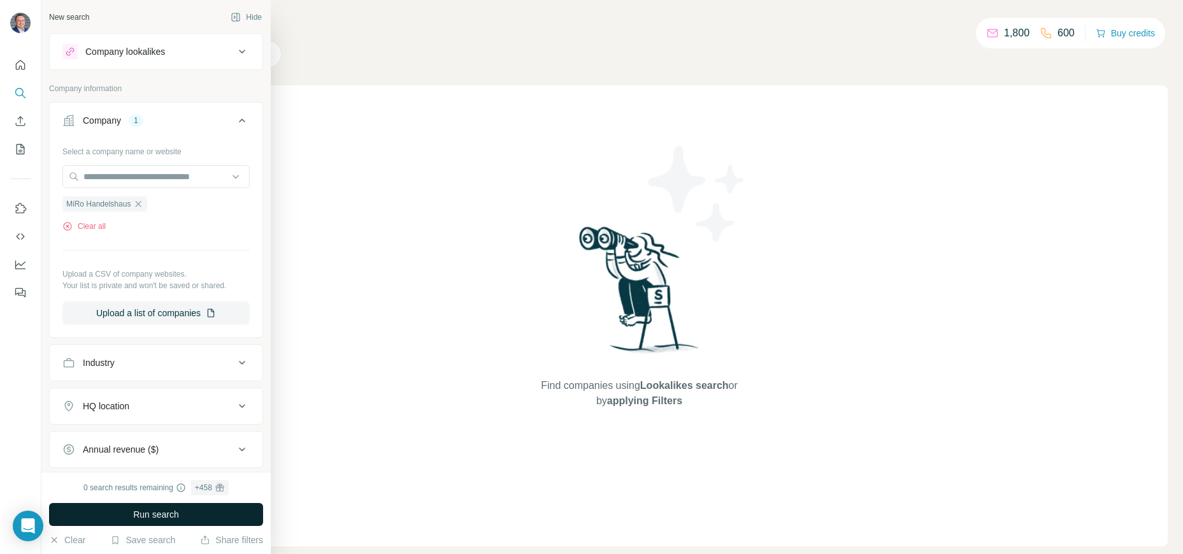
click at [173, 517] on span "Run search" at bounding box center [156, 514] width 46 height 13
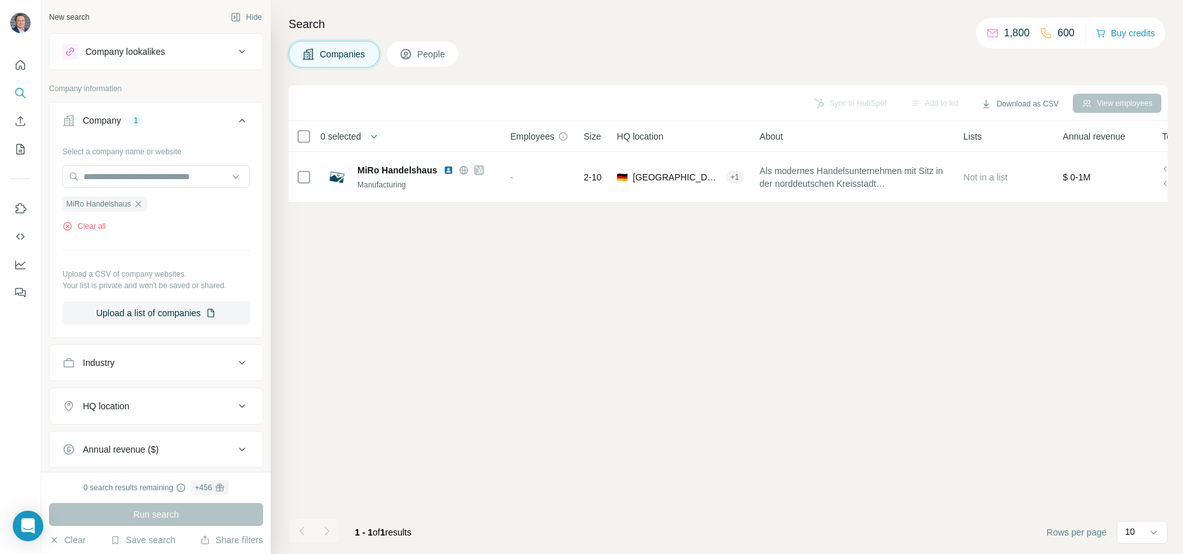
click at [412, 54] on icon at bounding box center [406, 54] width 13 height 13
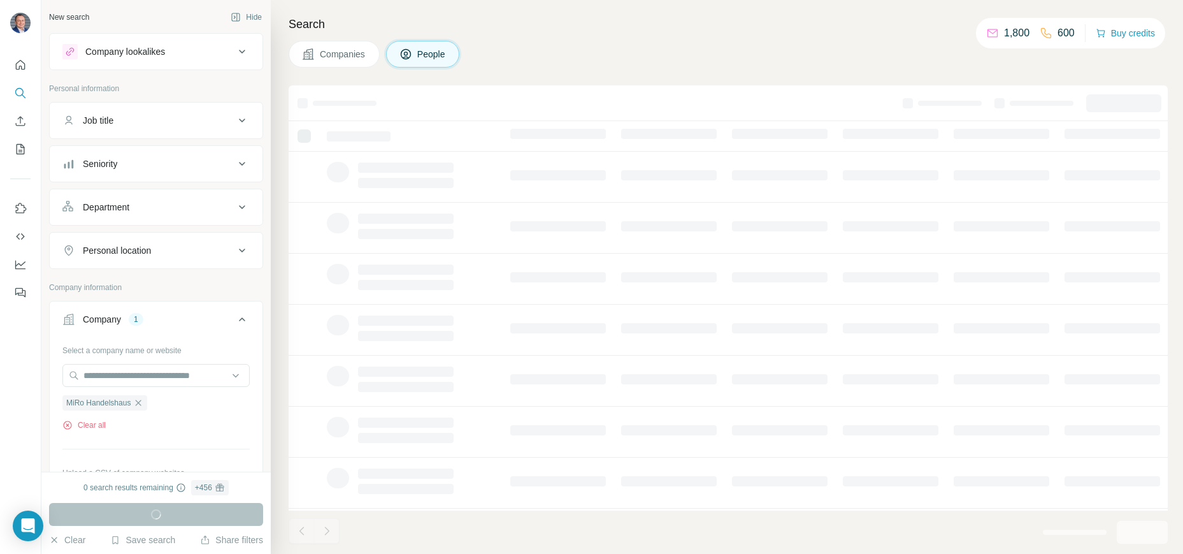
click at [347, 54] on span "Companies" at bounding box center [343, 54] width 47 height 13
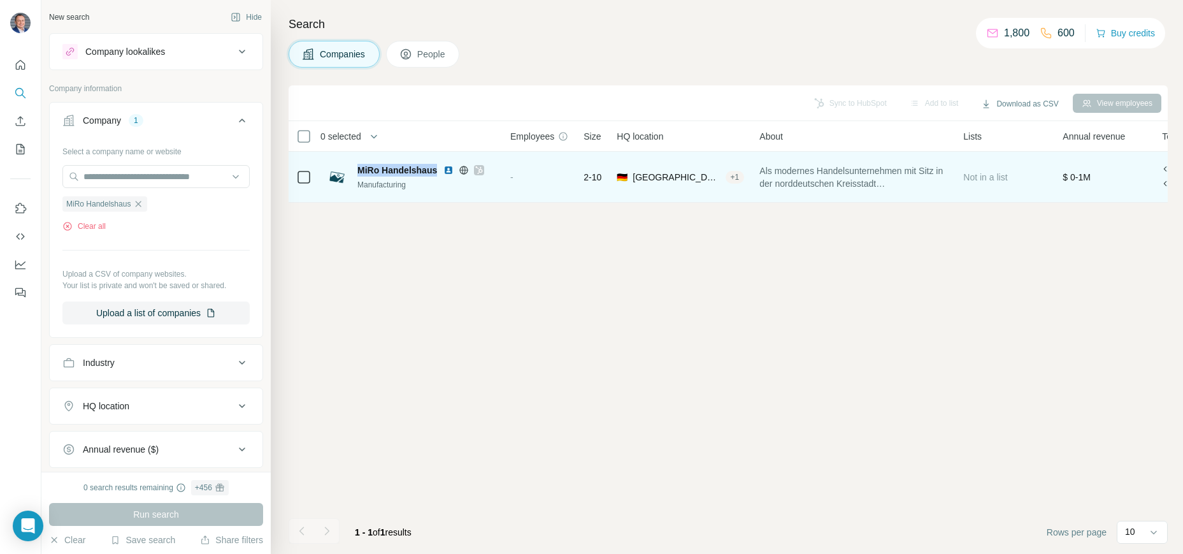
drag, startPoint x: 358, startPoint y: 170, endPoint x: 438, endPoint y: 174, distance: 79.8
click at [438, 174] on div "MiRo Handelshaus" at bounding box center [427, 170] width 138 height 13
copy span "MiRo Handelshaus"
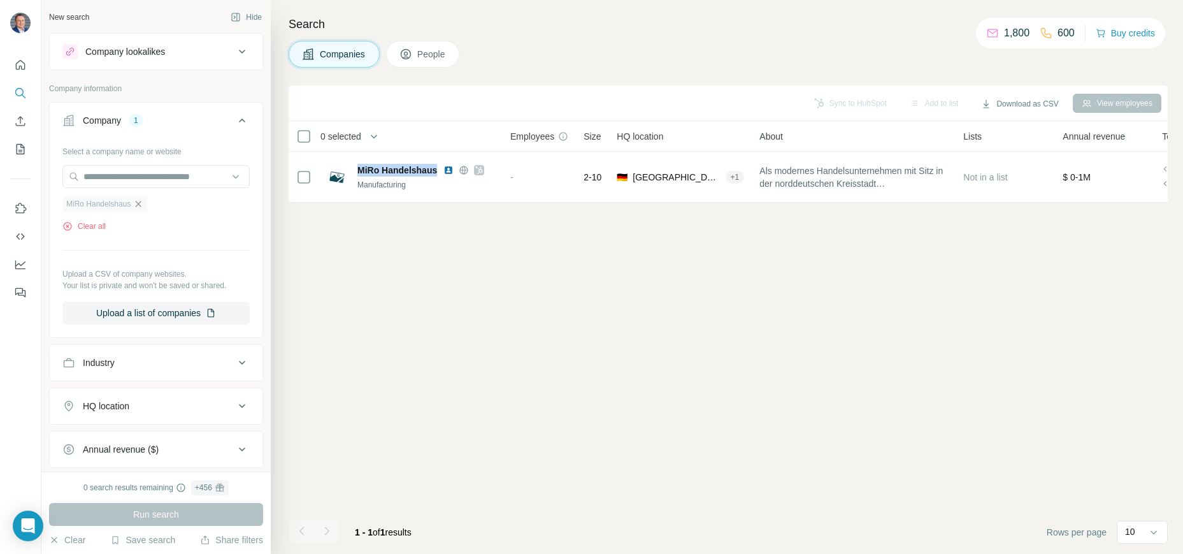
click at [138, 201] on icon "button" at bounding box center [138, 204] width 10 height 10
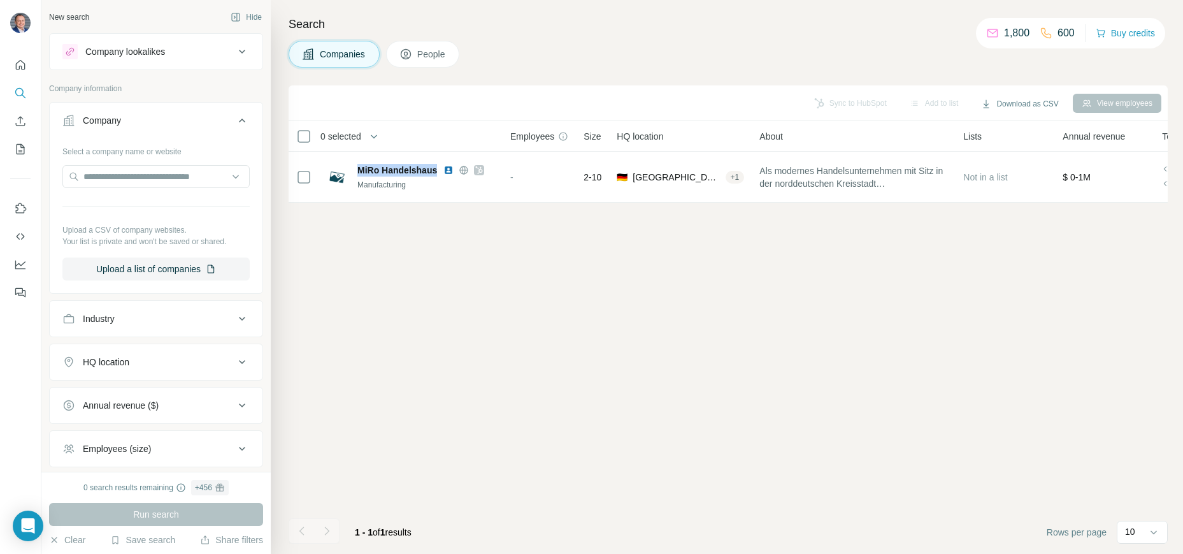
click at [245, 119] on icon at bounding box center [242, 120] width 15 height 15
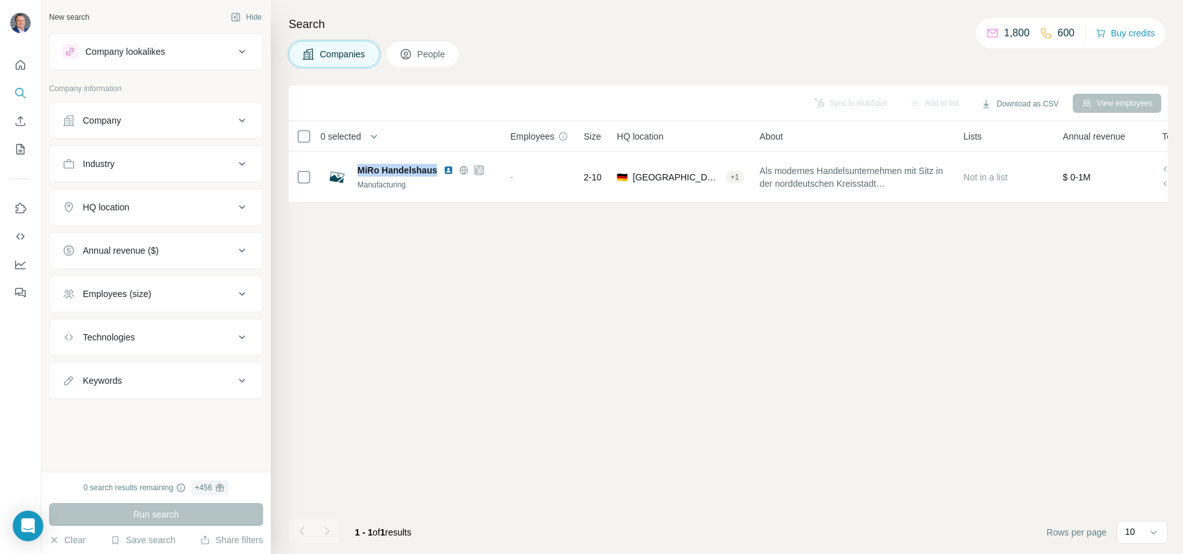
click at [194, 379] on div "Keywords" at bounding box center [148, 380] width 172 height 13
click at [147, 417] on input "text" at bounding box center [143, 412] width 162 height 23
paste input "**********"
type input "**********"
click at [239, 412] on icon "button" at bounding box center [239, 412] width 13 height 13
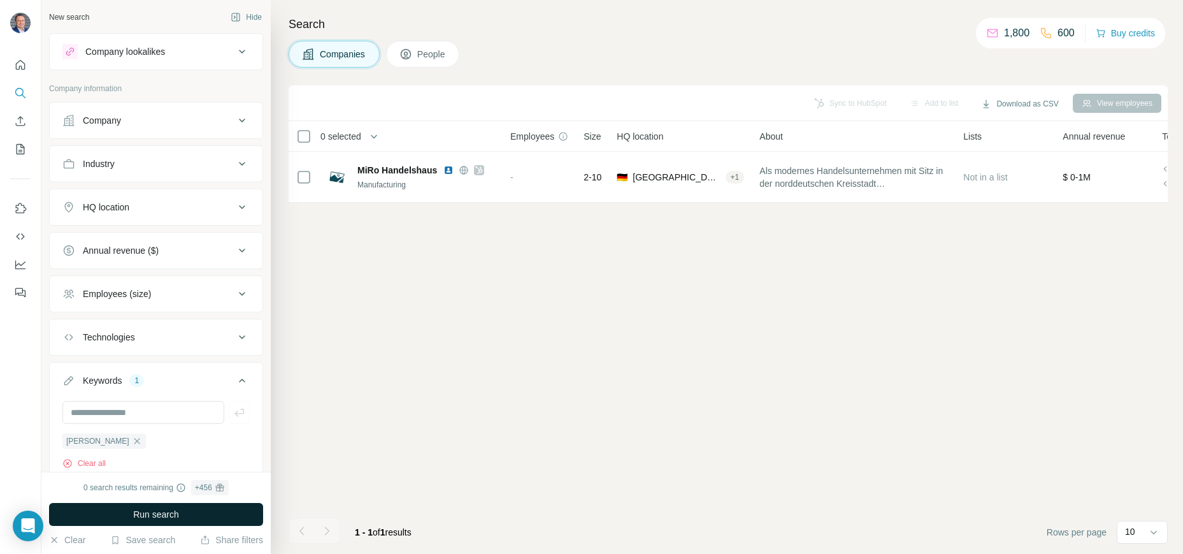
click at [168, 514] on span "Run search" at bounding box center [156, 514] width 46 height 13
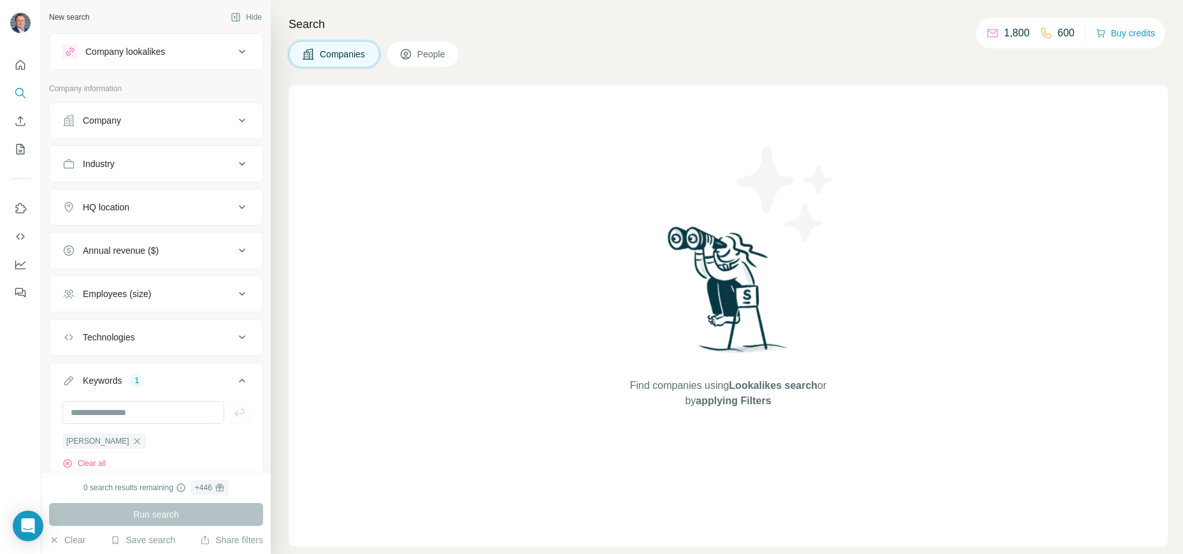
click at [434, 53] on span "People" at bounding box center [431, 54] width 29 height 13
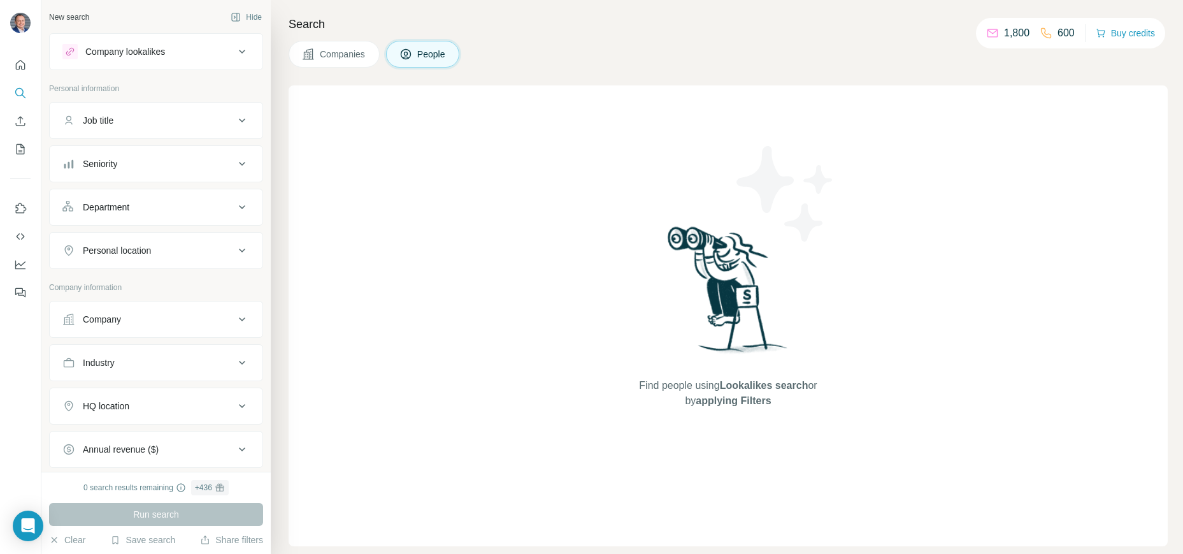
click at [187, 323] on div "Company" at bounding box center [148, 319] width 172 height 13
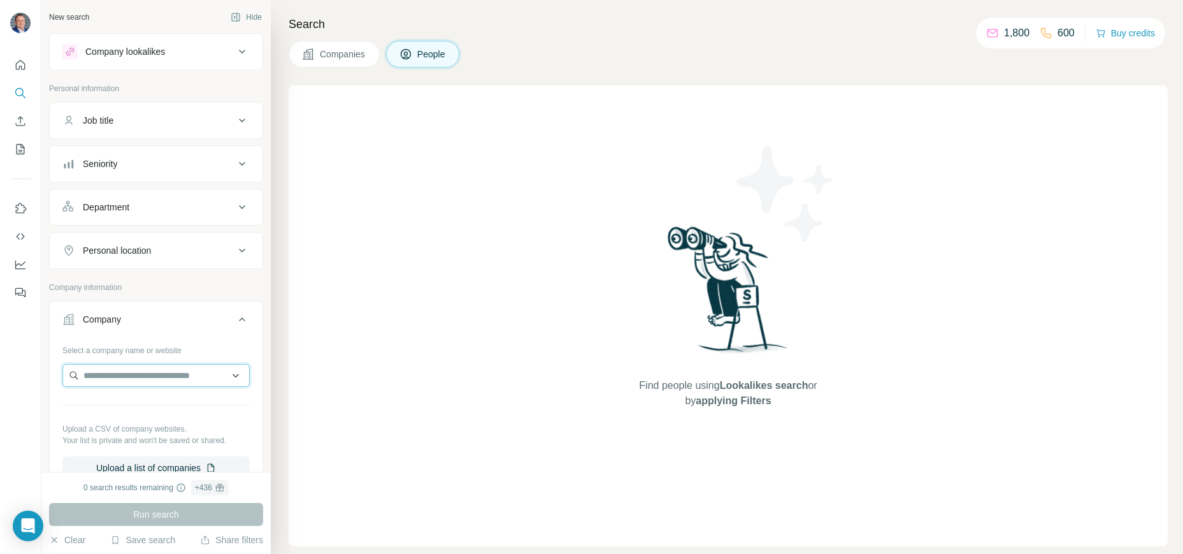
click at [177, 378] on input "text" at bounding box center [155, 375] width 187 height 23
paste input "**********"
type input "**********"
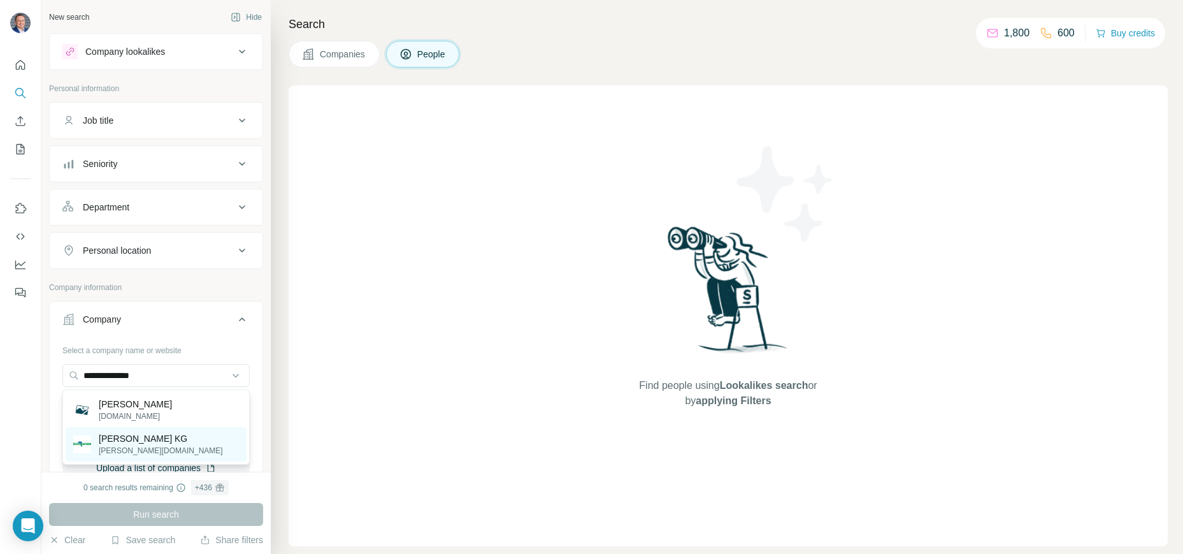
click at [129, 445] on p "[PERSON_NAME][DOMAIN_NAME]" at bounding box center [161, 450] width 124 height 11
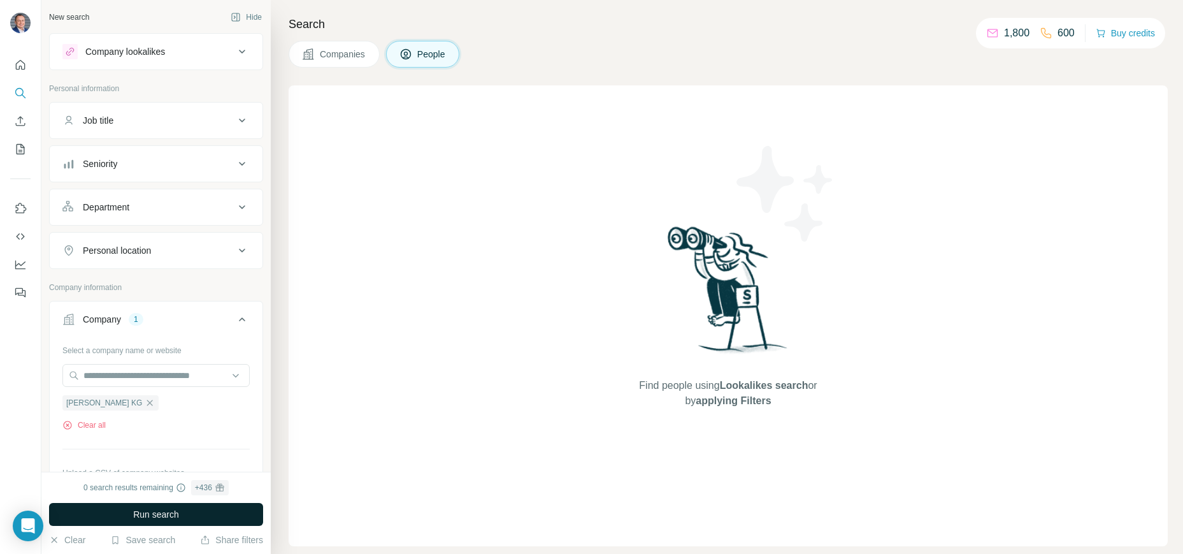
click at [187, 514] on button "Run search" at bounding box center [156, 514] width 214 height 23
click at [340, 57] on span "Companies" at bounding box center [343, 54] width 47 height 13
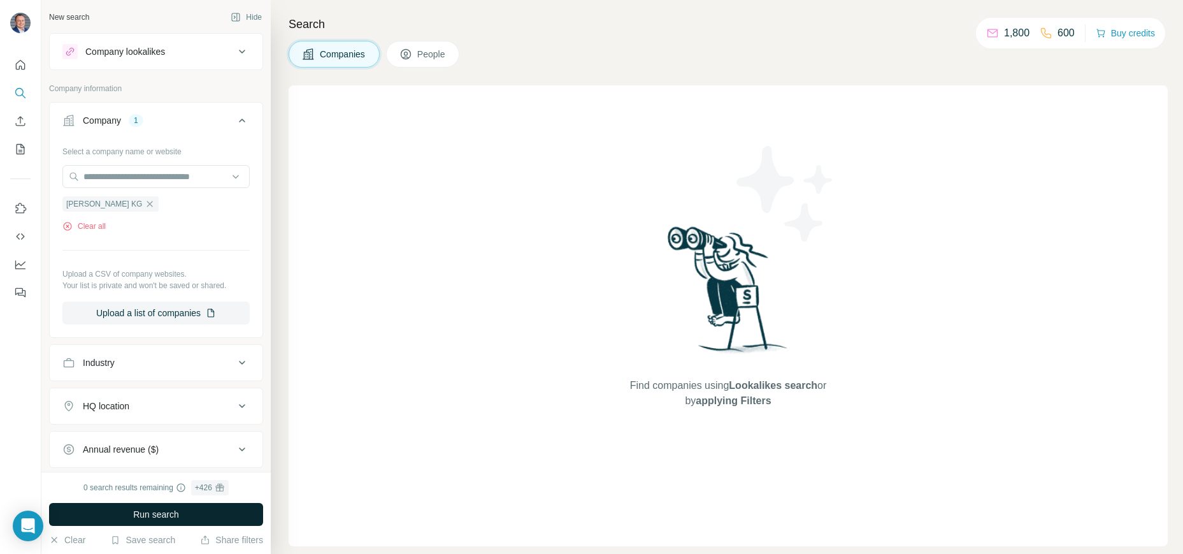
click at [192, 515] on button "Run search" at bounding box center [156, 514] width 214 height 23
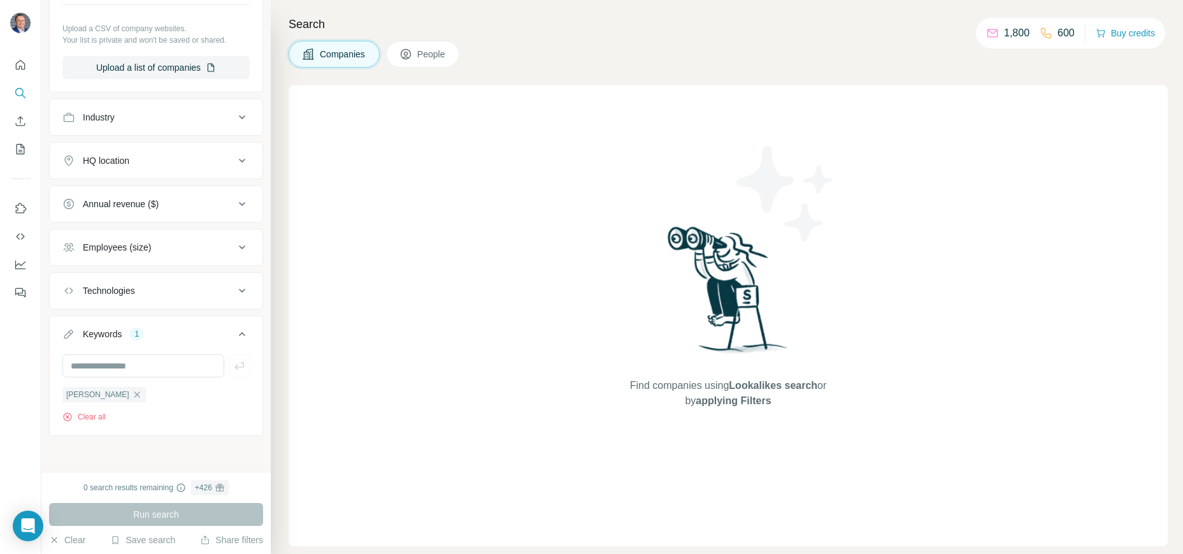
scroll to position [247, 0]
click at [132, 394] on icon "button" at bounding box center [137, 394] width 10 height 10
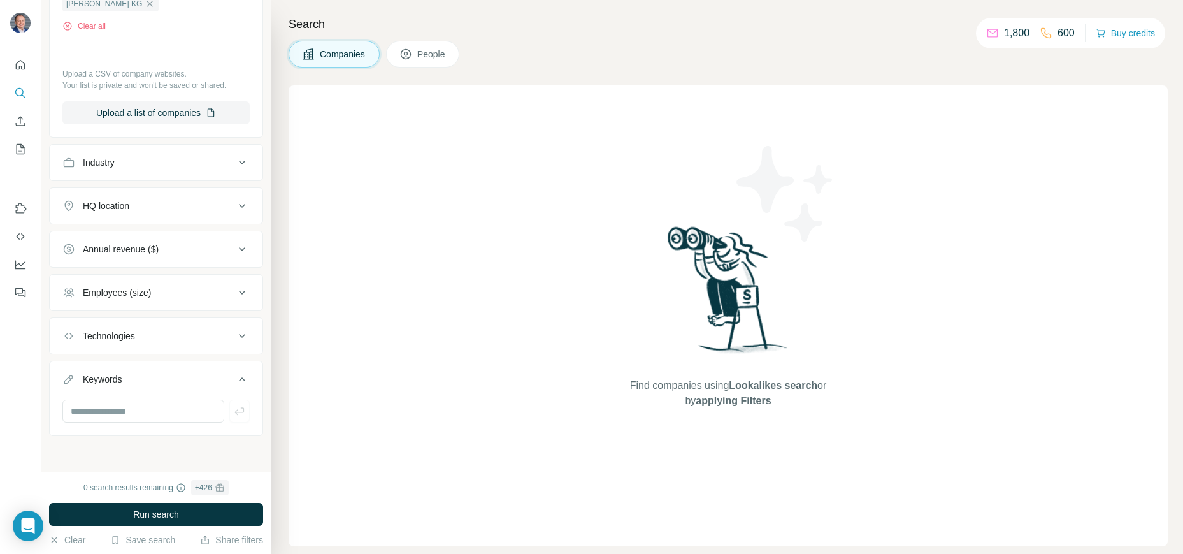
scroll to position [201, 0]
click at [144, 512] on span "Run search" at bounding box center [156, 514] width 46 height 13
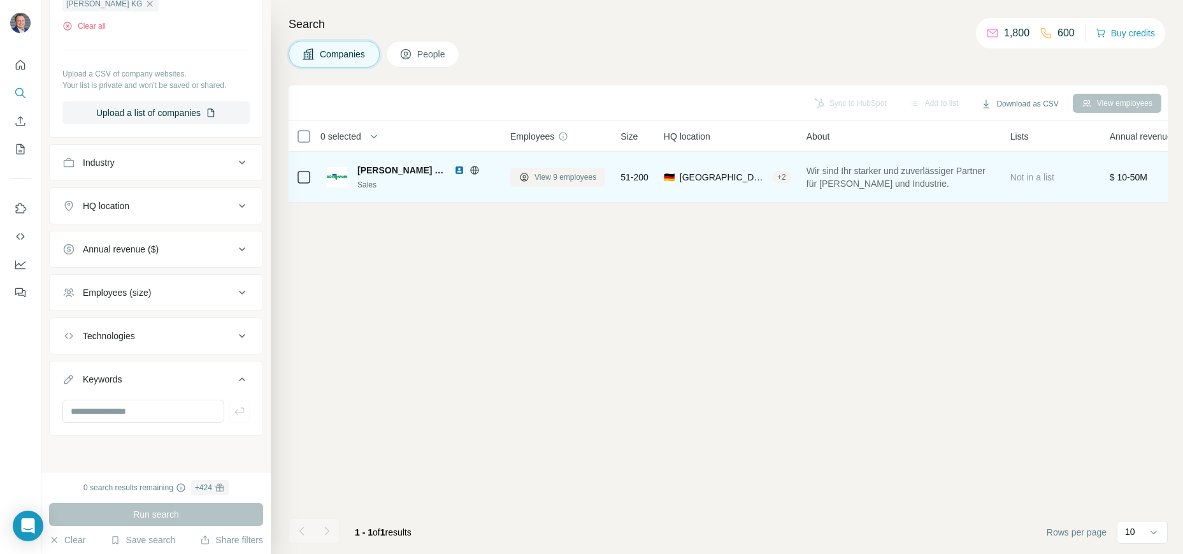
click at [553, 177] on span "View 9 employees" at bounding box center [566, 176] width 62 height 11
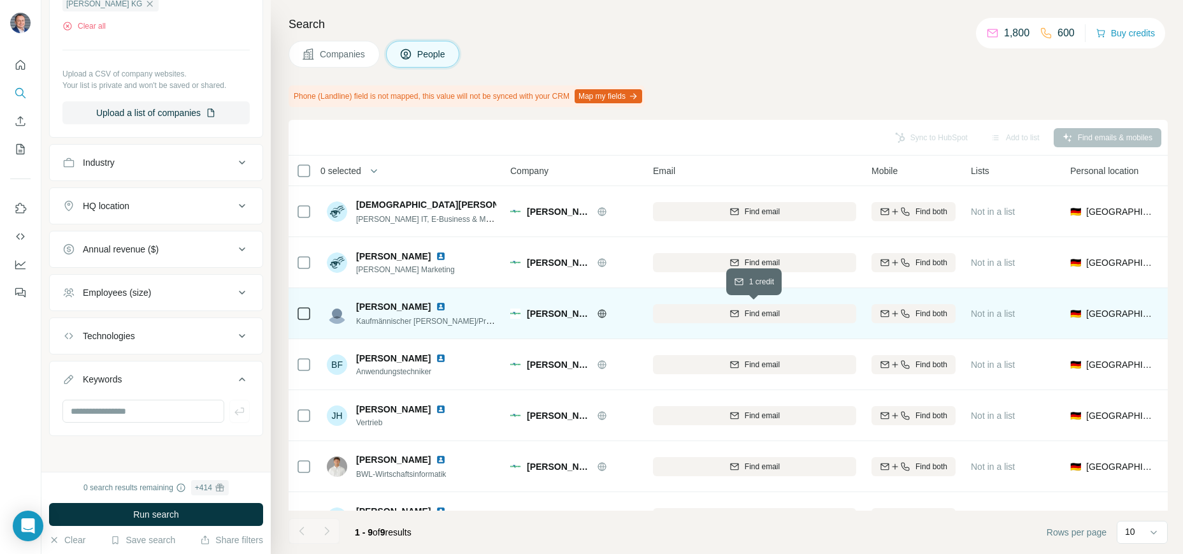
click at [762, 317] on span "Find email" at bounding box center [762, 313] width 35 height 11
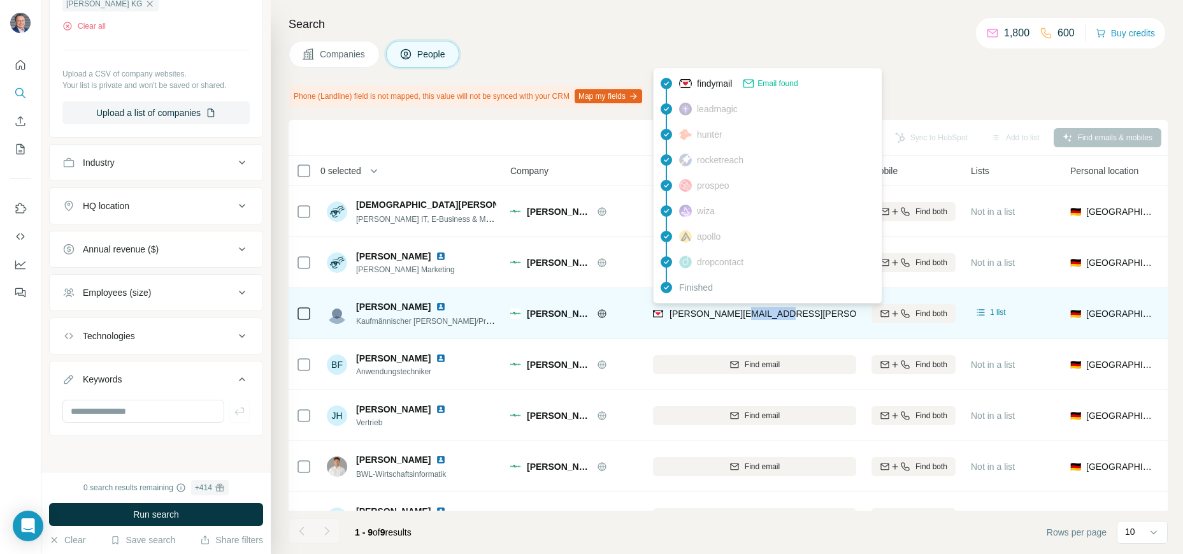
click at [746, 330] on div "[PERSON_NAME][EMAIL_ADDRESS][PERSON_NAME][DOMAIN_NAME]" at bounding box center [754, 313] width 203 height 35
drag, startPoint x: 800, startPoint y: 312, endPoint x: 680, endPoint y: 310, distance: 119.8
click at [680, 310] on div "[PERSON_NAME][EMAIL_ADDRESS][PERSON_NAME][DOMAIN_NAME]" at bounding box center [754, 313] width 203 height 35
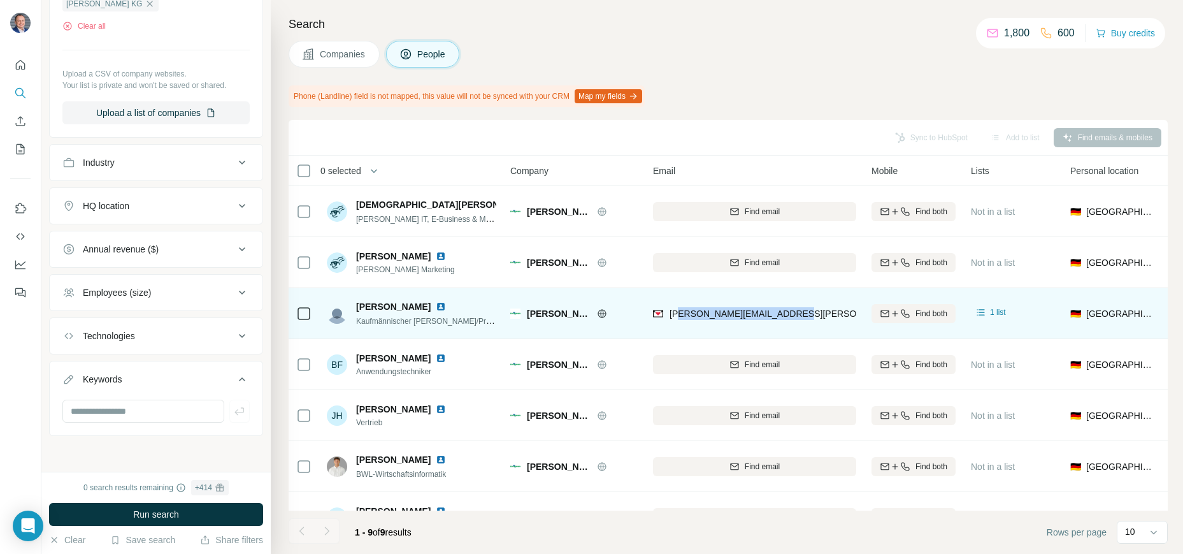
click at [758, 329] on div "[PERSON_NAME][EMAIL_ADDRESS][PERSON_NAME][DOMAIN_NAME]" at bounding box center [754, 313] width 203 height 35
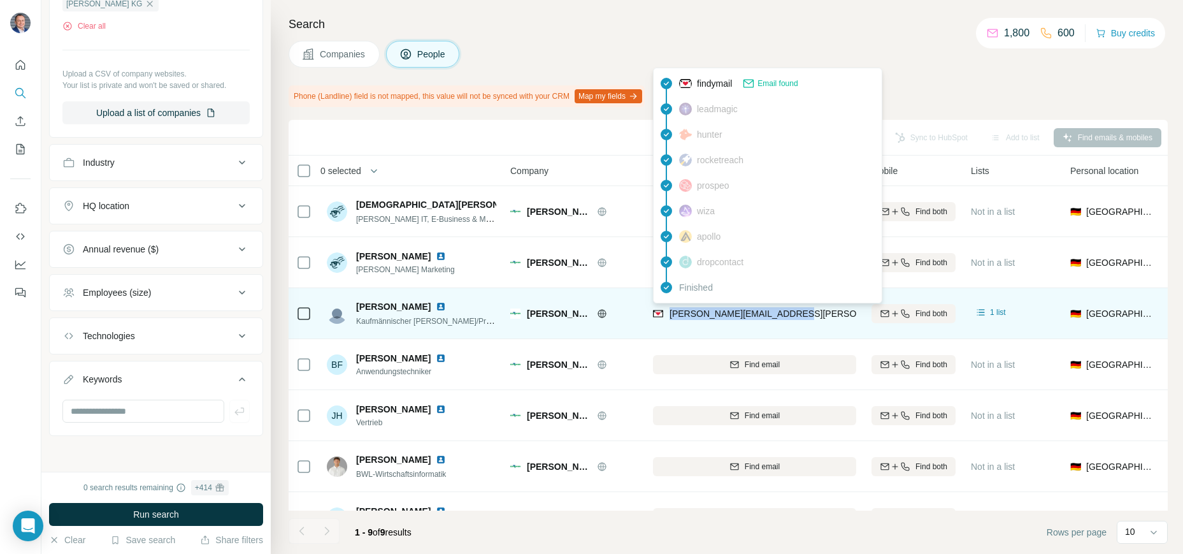
drag, startPoint x: 782, startPoint y: 312, endPoint x: 670, endPoint y: 310, distance: 111.5
click at [670, 310] on div "[PERSON_NAME][EMAIL_ADDRESS][PERSON_NAME][DOMAIN_NAME]" at bounding box center [754, 313] width 203 height 35
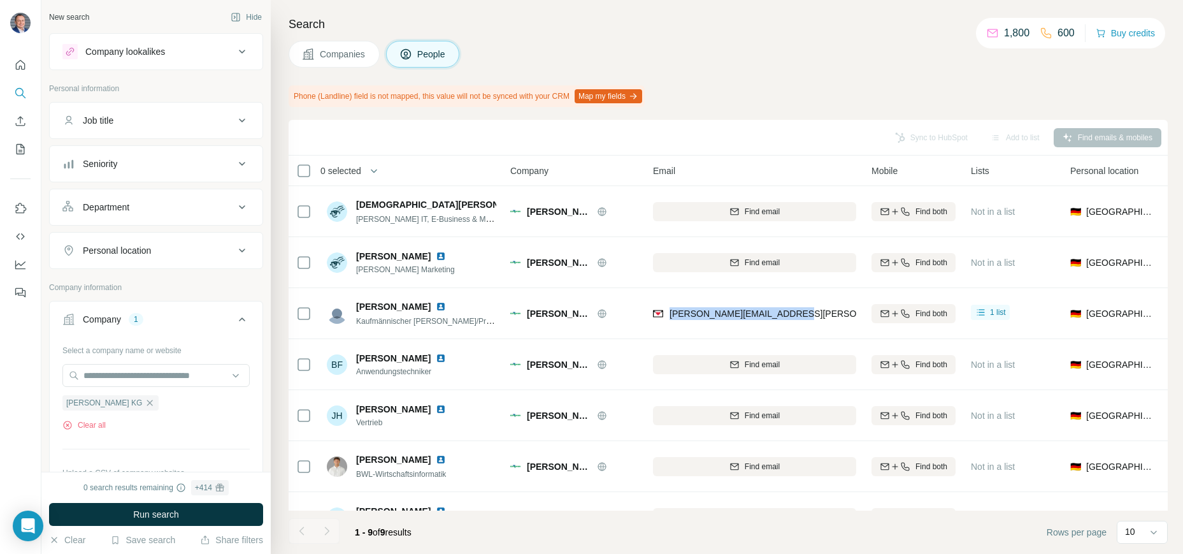
click at [173, 45] on div "Company lookalikes" at bounding box center [148, 51] width 172 height 15
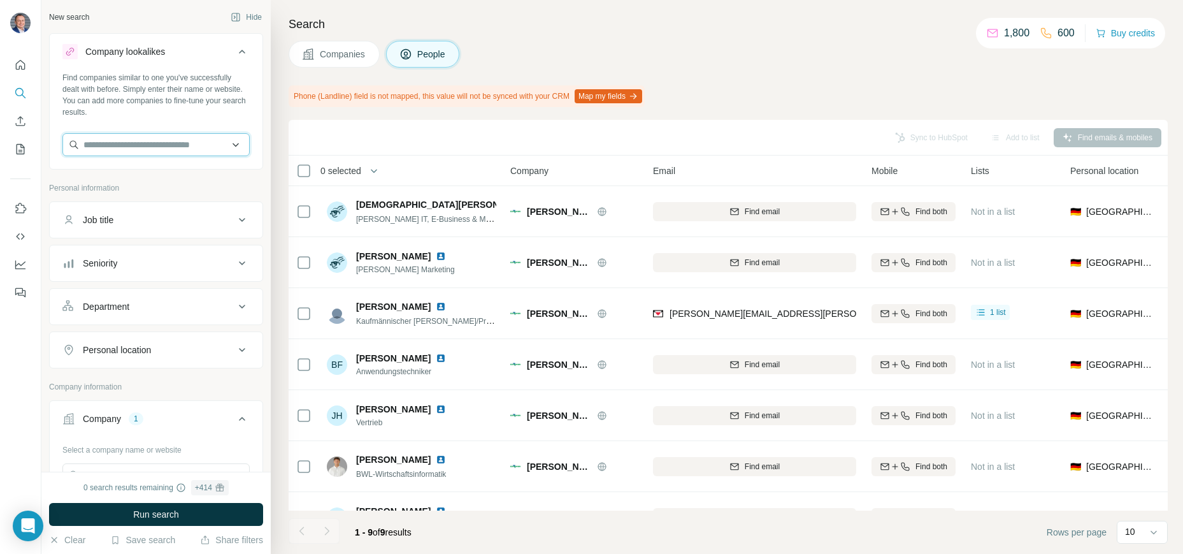
click at [140, 142] on input "text" at bounding box center [155, 144] width 187 height 23
paste input "**********"
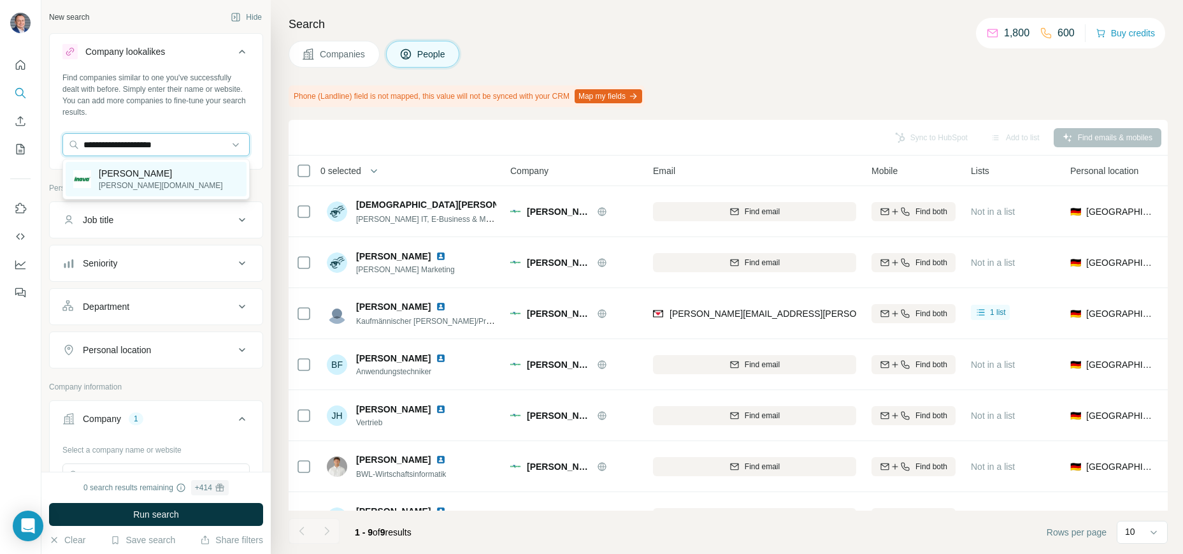
type input "**********"
click at [140, 180] on p "[PERSON_NAME][DOMAIN_NAME]" at bounding box center [161, 185] width 124 height 11
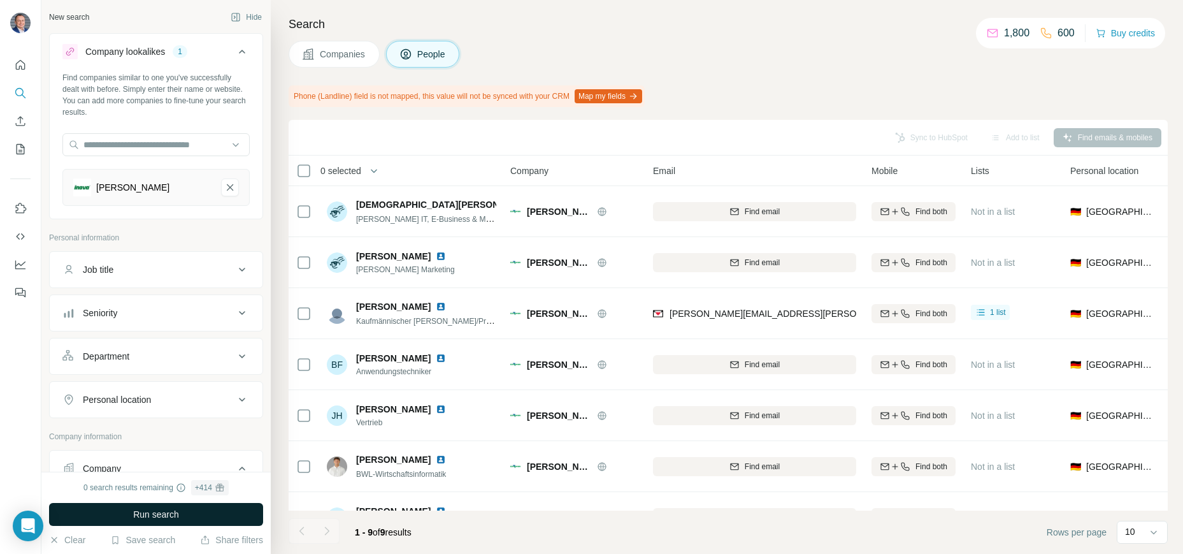
click at [134, 517] on span "Run search" at bounding box center [156, 514] width 46 height 13
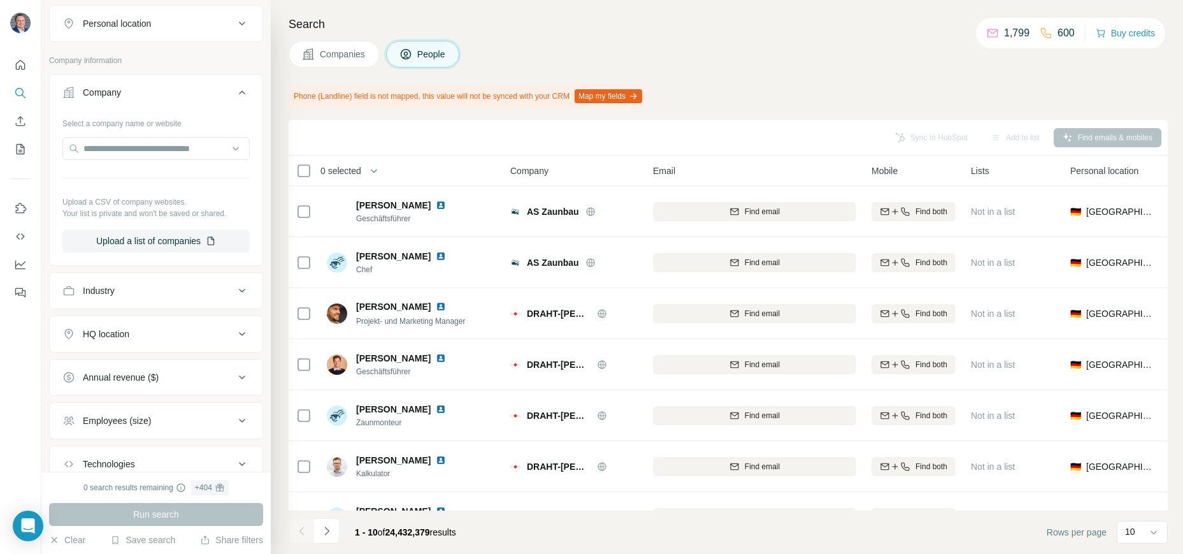
scroll to position [375, 0]
click at [160, 145] on input "text" at bounding box center [155, 149] width 187 height 23
paste input "**********"
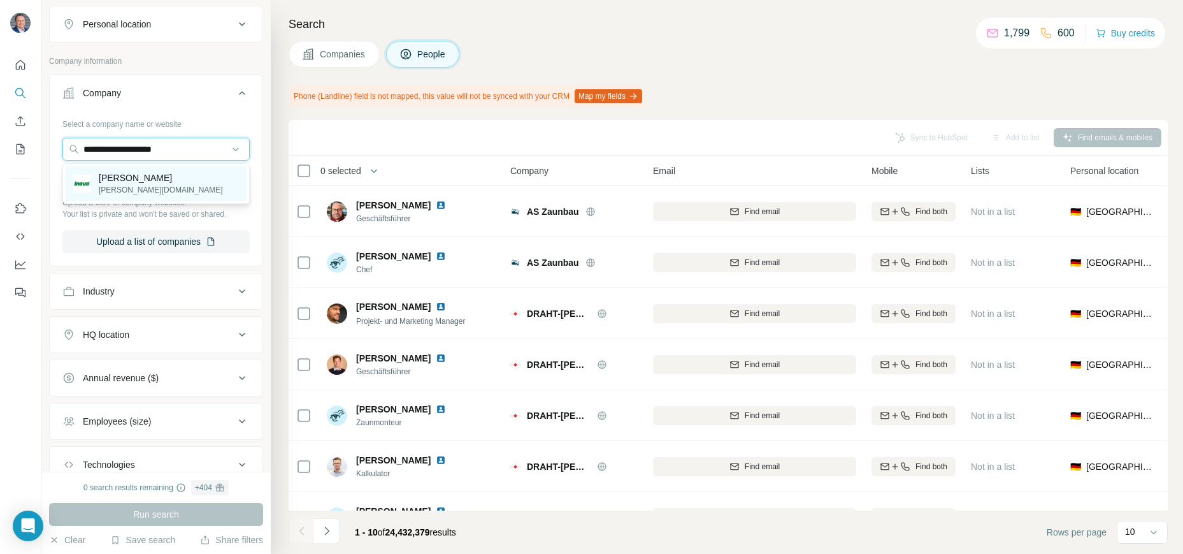
type input "**********"
click at [143, 183] on p "[PERSON_NAME]" at bounding box center [161, 177] width 124 height 13
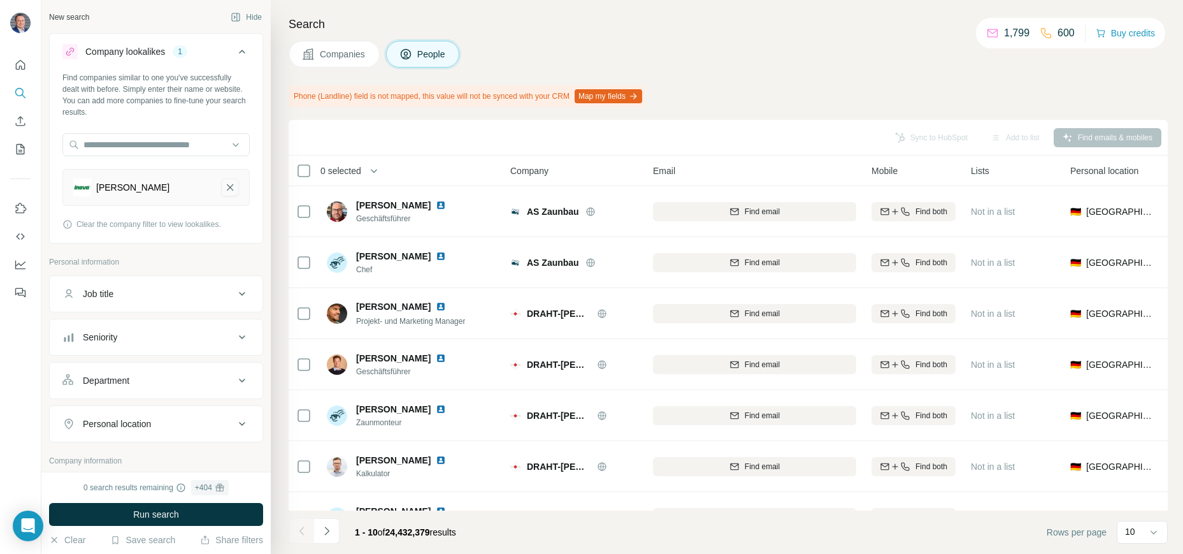
click at [226, 189] on icon "Berlemann Torbau-remove-button" at bounding box center [229, 187] width 11 height 13
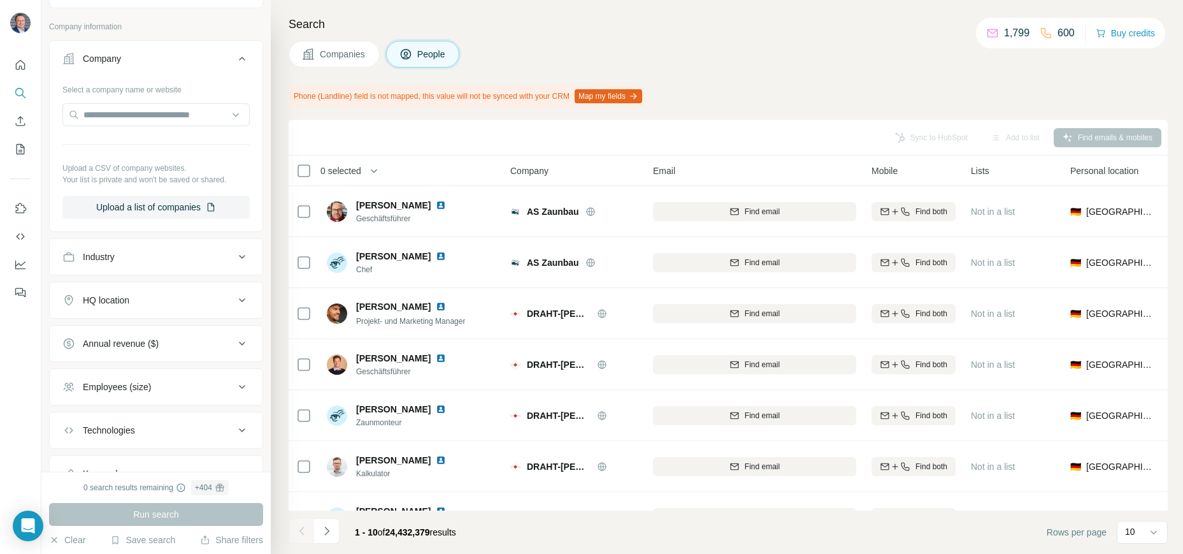
scroll to position [327, 0]
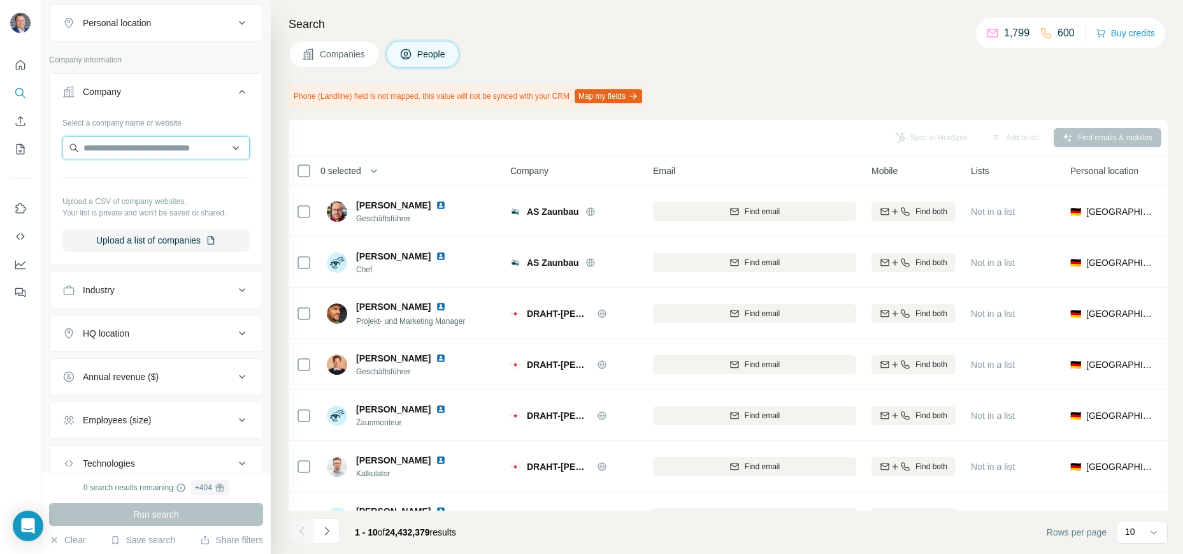
click at [116, 147] on input "text" at bounding box center [155, 147] width 187 height 23
paste input "**********"
type input "**********"
click at [136, 175] on p "[PERSON_NAME]" at bounding box center [161, 176] width 124 height 13
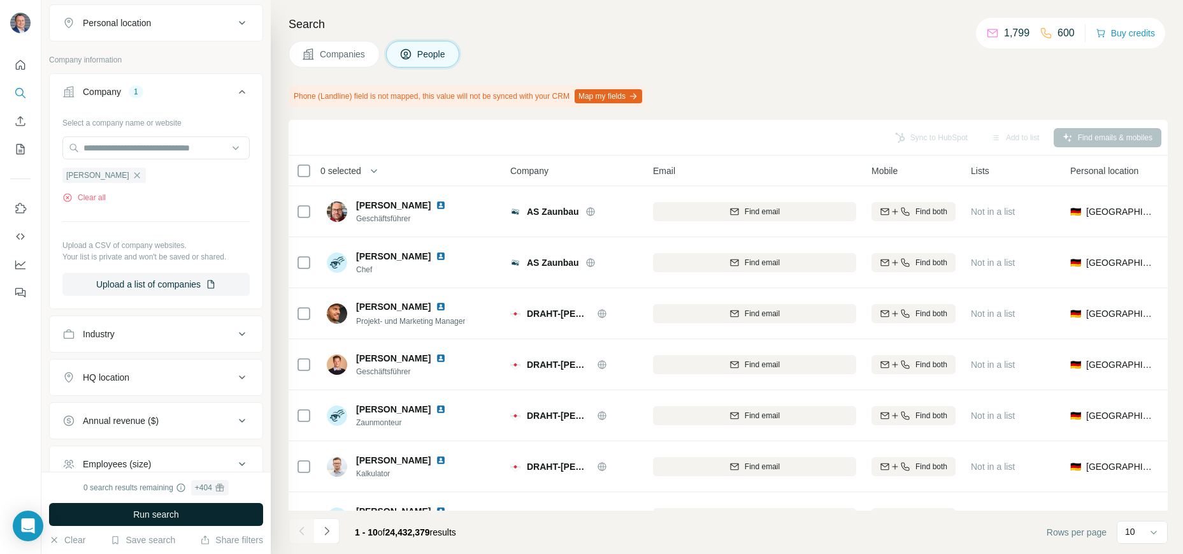
click at [177, 516] on span "Run search" at bounding box center [156, 514] width 46 height 13
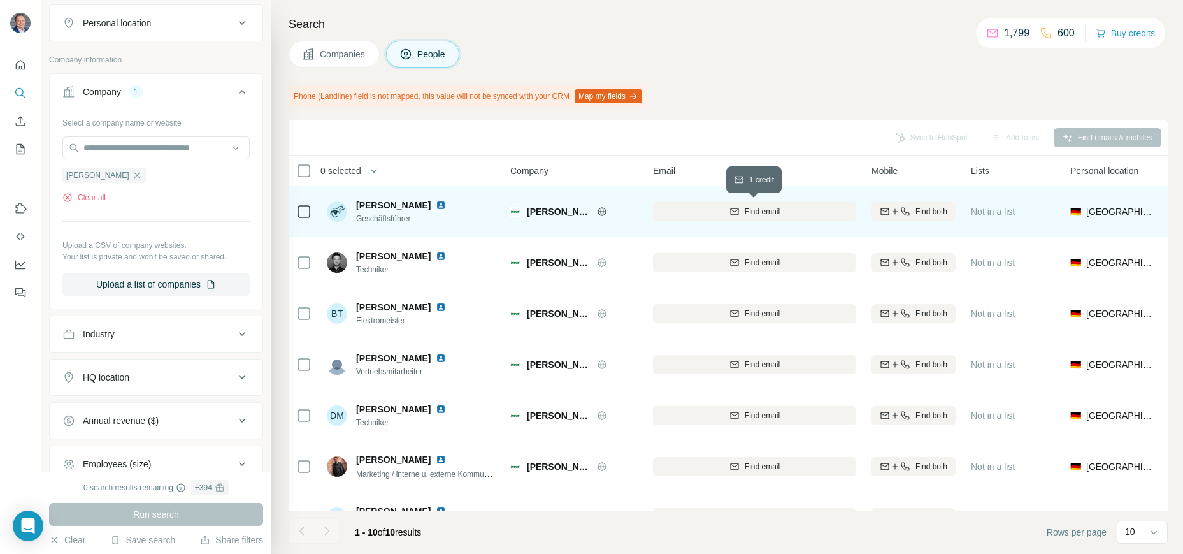
click at [760, 214] on span "Find email" at bounding box center [762, 211] width 35 height 11
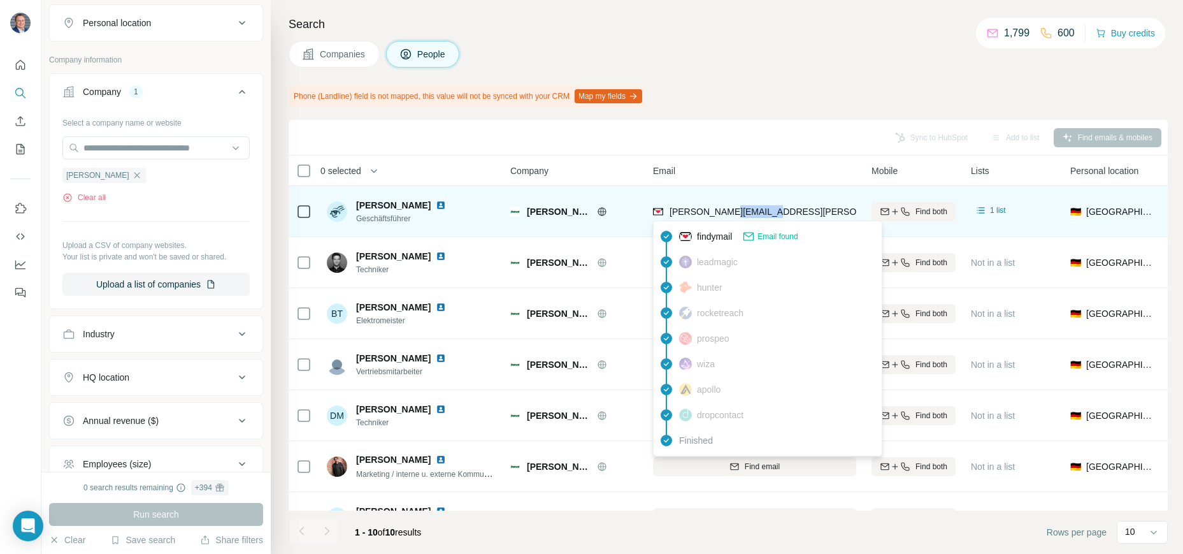
click at [711, 194] on div "[PERSON_NAME][EMAIL_ADDRESS][PERSON_NAME][DOMAIN_NAME]" at bounding box center [754, 211] width 203 height 35
drag, startPoint x: 741, startPoint y: 211, endPoint x: 666, endPoint y: 214, distance: 75.3
click at [666, 214] on div "[PERSON_NAME][EMAIL_ADDRESS][PERSON_NAME][DOMAIN_NAME]" at bounding box center [754, 211] width 203 height 35
copy div "[PERSON_NAME][EMAIL_ADDRESS][PERSON_NAME][DOMAIN_NAME]"
